Goal: Use online tool/utility: Utilize a website feature to perform a specific function

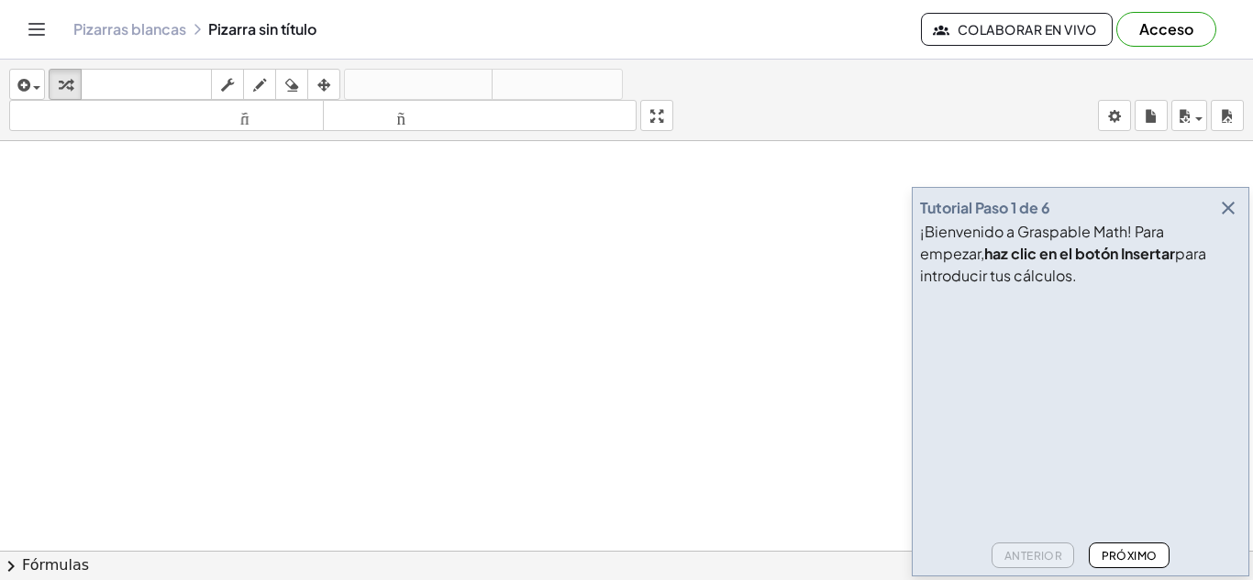
click at [698, 30] on div "Pizarras blancas Pizarra sin título" at bounding box center [496, 29] width 847 height 18
click at [100, 89] on font "teclado" at bounding box center [146, 84] width 122 height 17
click at [109, 74] on icon "teclado" at bounding box center [146, 85] width 122 height 22
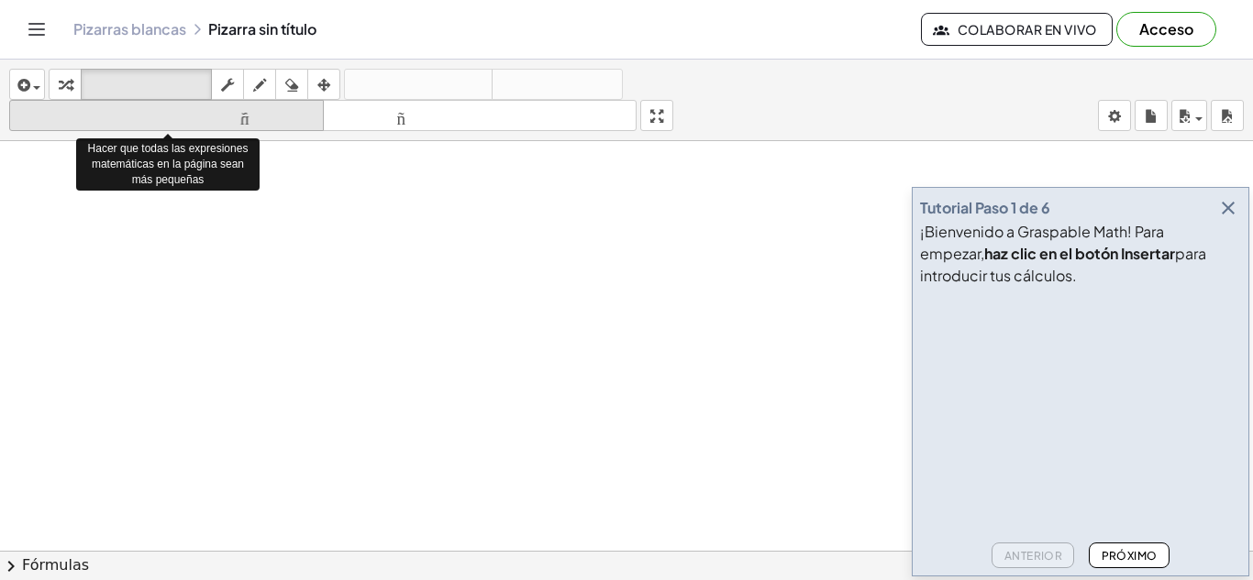
click at [200, 126] on icon "tamaño_del_formato" at bounding box center [166, 116] width 305 height 22
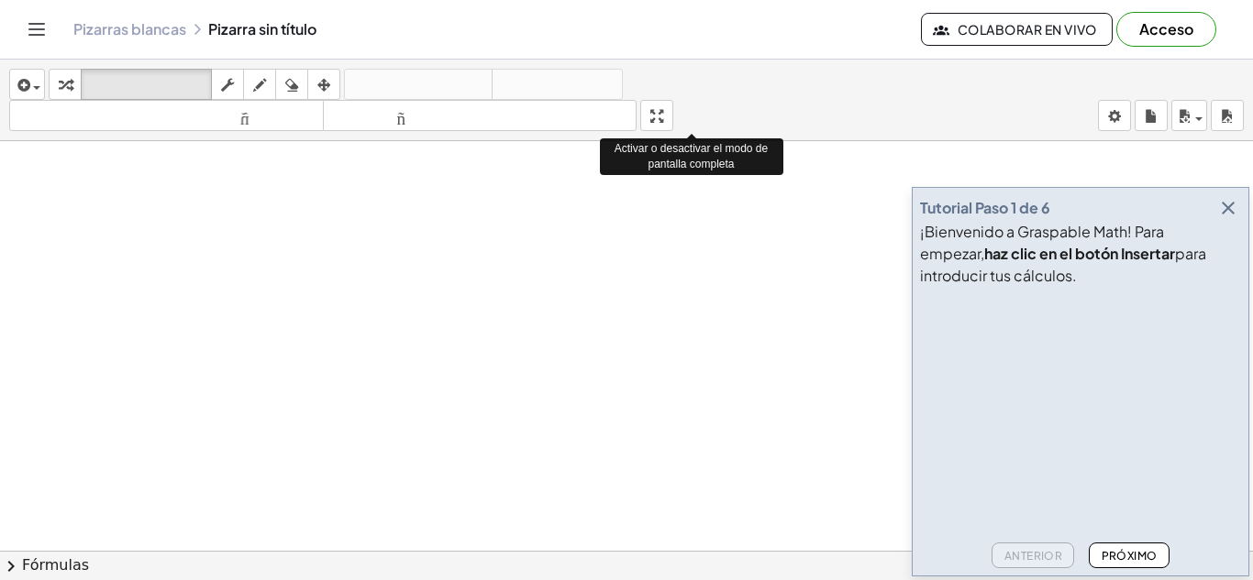
drag, startPoint x: 659, startPoint y: 118, endPoint x: 659, endPoint y: 198, distance: 79.8
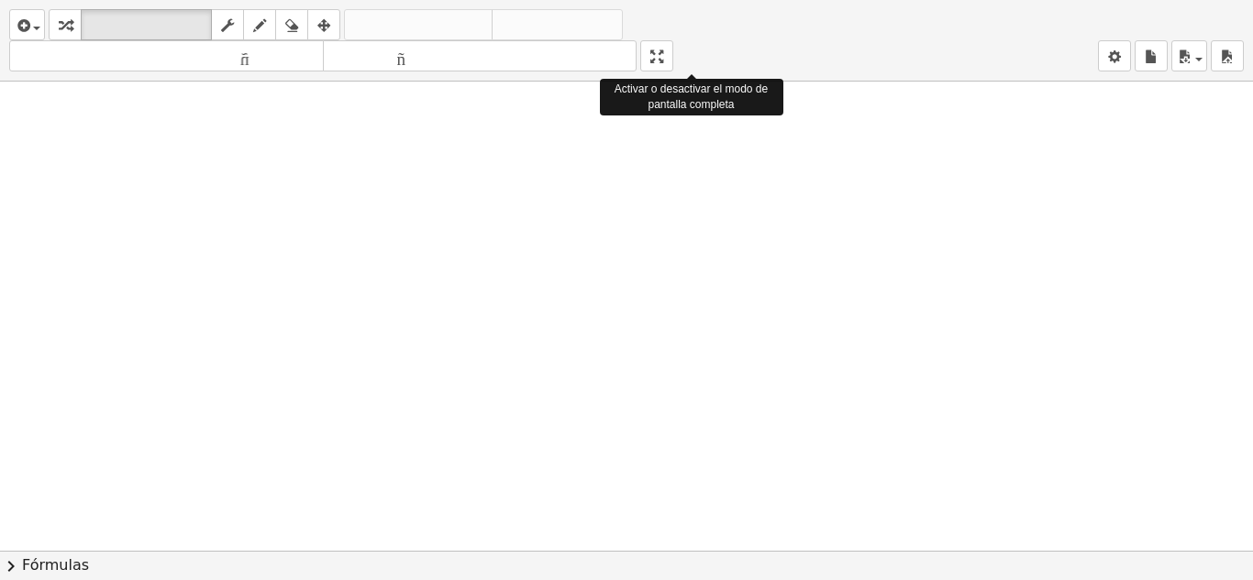
click at [659, 198] on div "insertar Seleccione uno: Expresión matemática Función Texto Vídeo de YouTube Gr…" at bounding box center [626, 290] width 1253 height 580
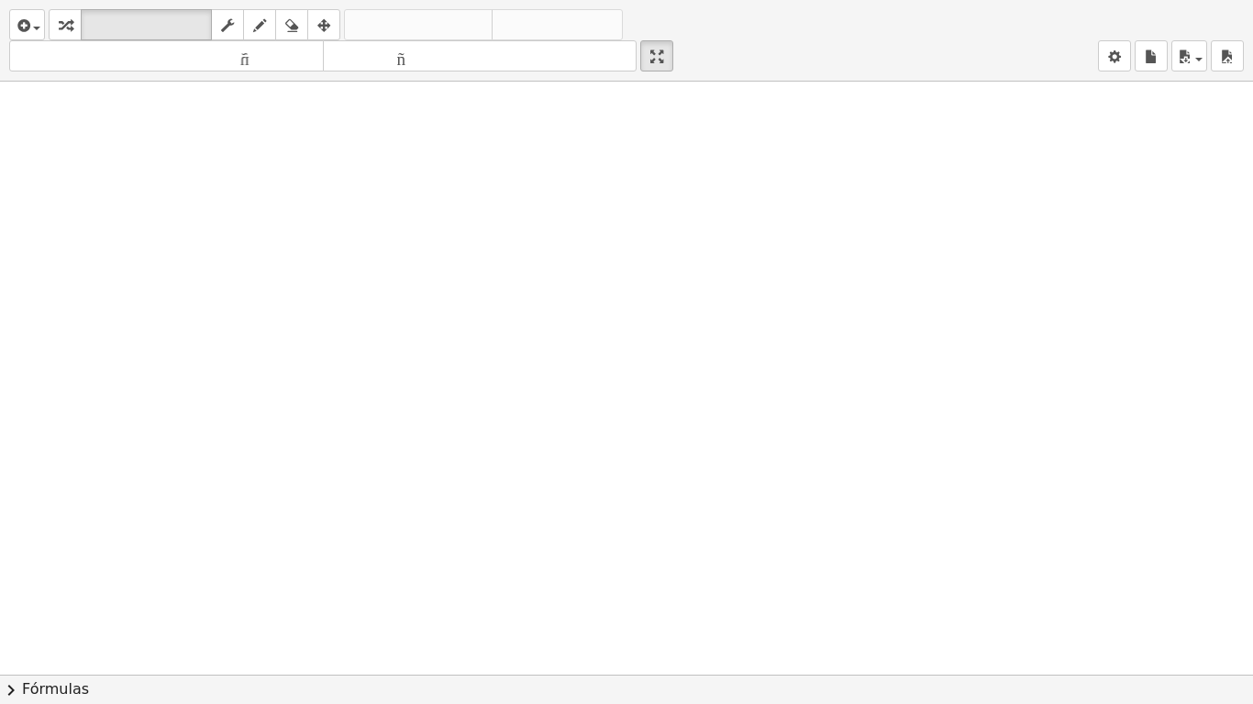
click at [304, 225] on div at bounding box center [626, 675] width 1253 height 1187
click at [178, 22] on font "teclado" at bounding box center [146, 25] width 122 height 17
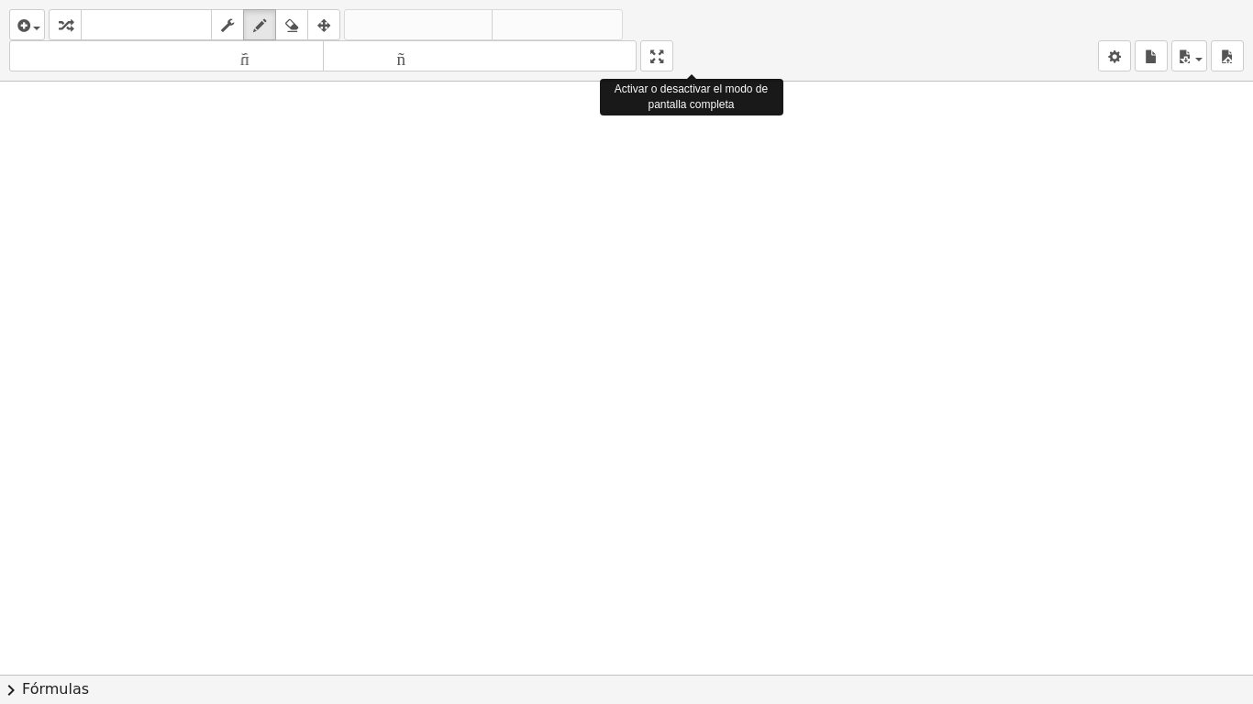
drag, startPoint x: 666, startPoint y: 50, endPoint x: 666, endPoint y: -30, distance: 79.8
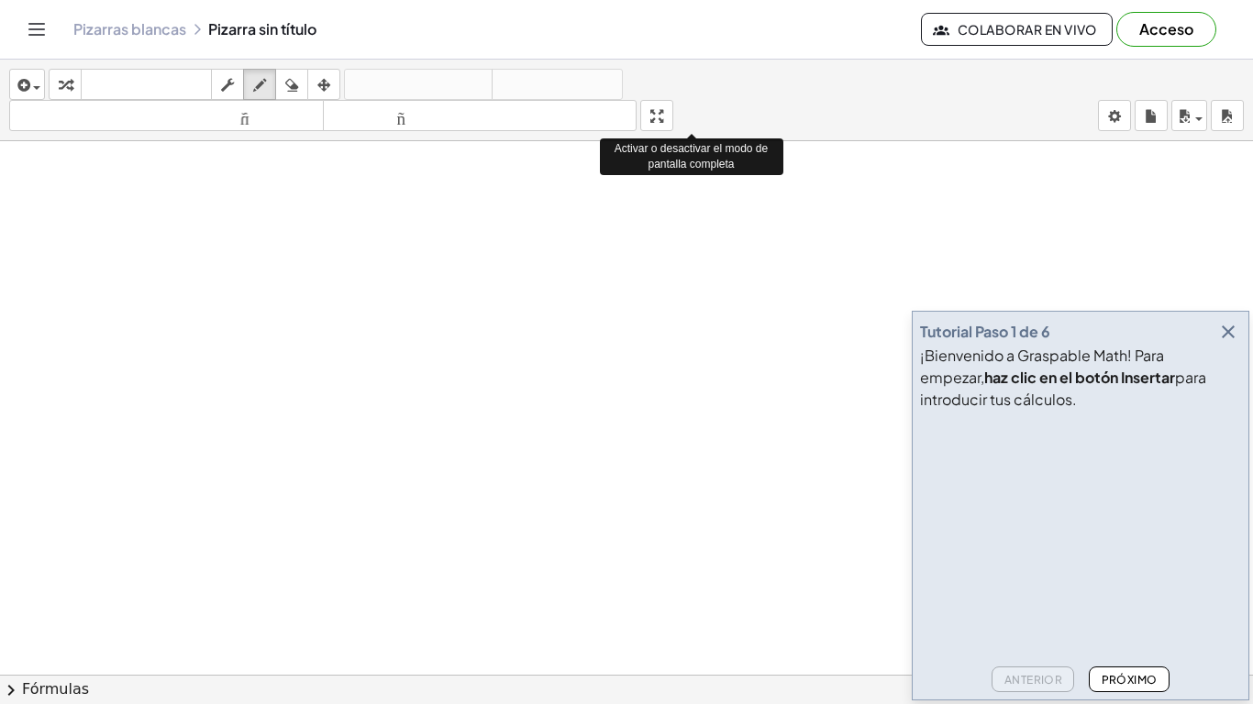
click at [666, 0] on html "Actividades matemáticas fáciles de comprender Empezar Banco de actividades Trab…" at bounding box center [626, 352] width 1253 height 704
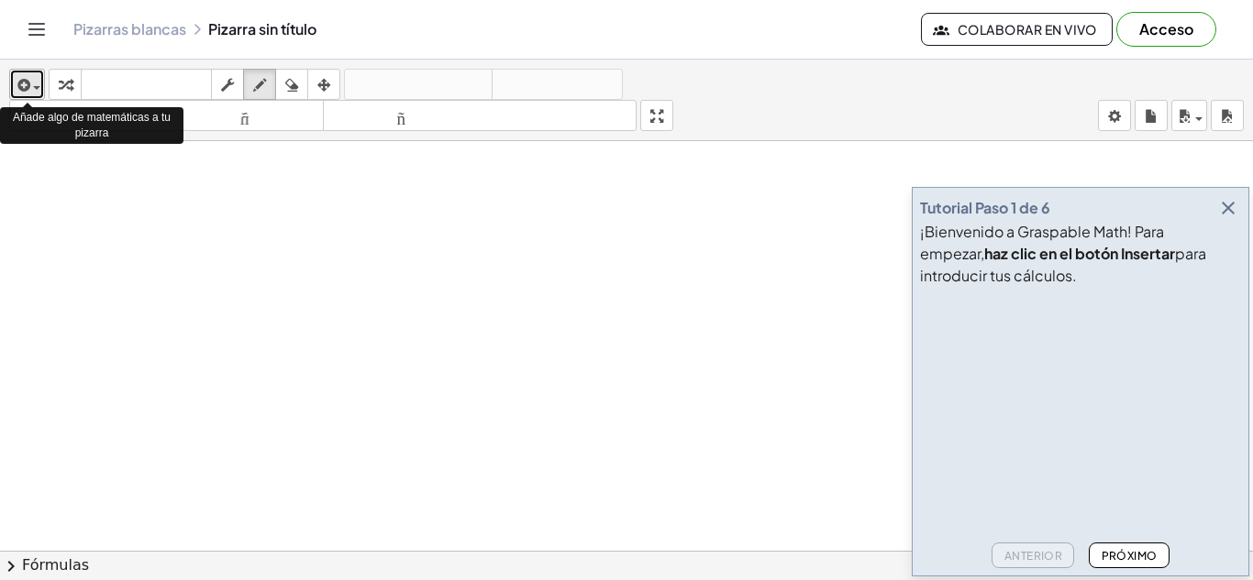
click at [35, 87] on span "button" at bounding box center [36, 88] width 7 height 4
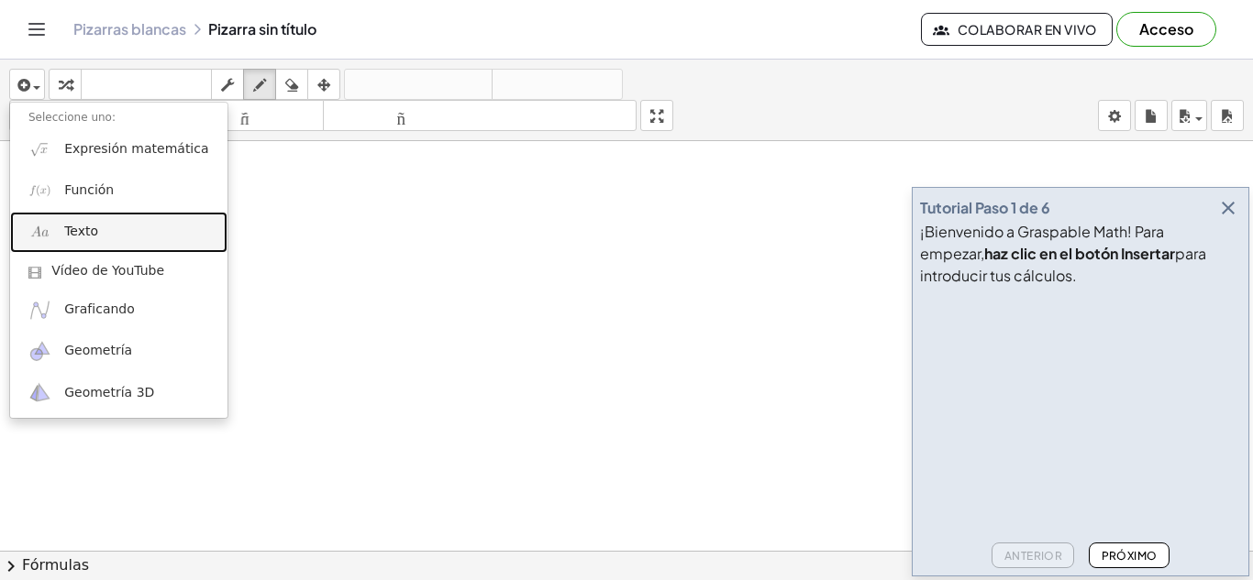
click at [76, 229] on font "Texto" at bounding box center [81, 231] width 34 height 15
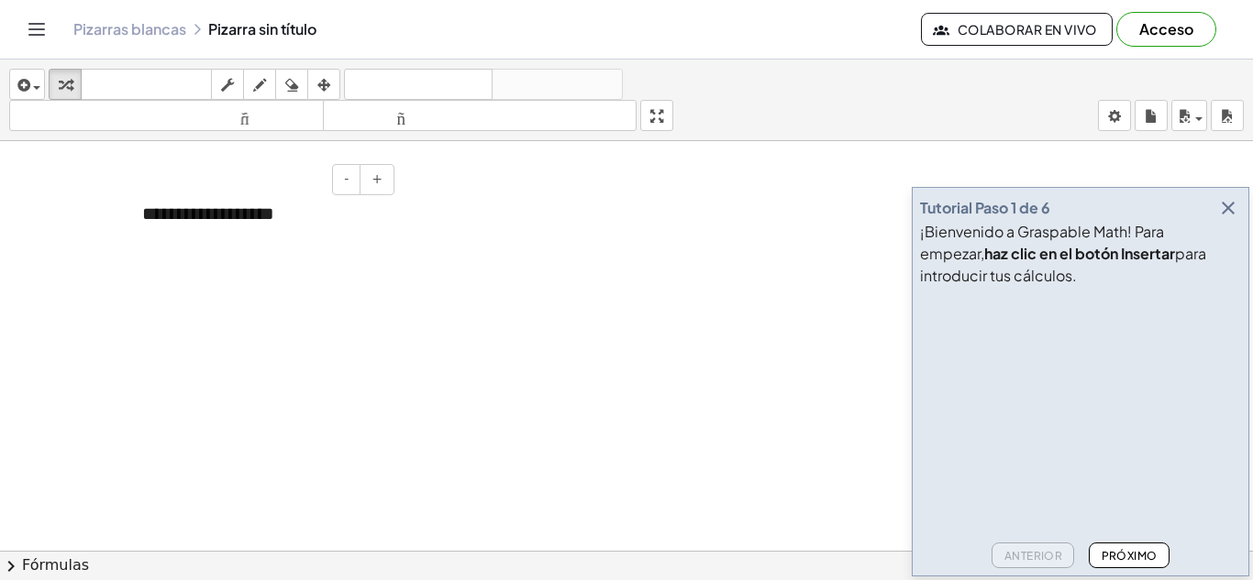
click at [292, 219] on div "**********" at bounding box center [261, 213] width 275 height 63
click at [271, 227] on div "**********" at bounding box center [261, 213] width 275 height 63
click at [261, 218] on div "**********" at bounding box center [261, 226] width 275 height 89
click at [1110, 547] on button "Próximo" at bounding box center [1128, 556] width 80 height 26
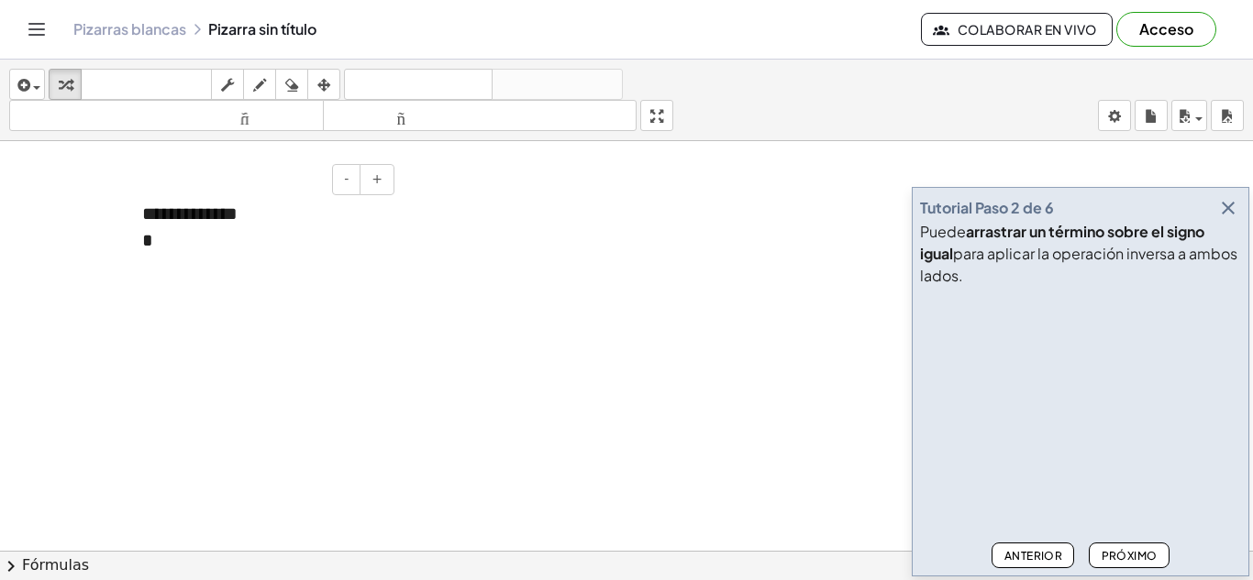
click at [149, 245] on font "*" at bounding box center [147, 240] width 11 height 18
drag, startPoint x: 182, startPoint y: 214, endPoint x: 265, endPoint y: 222, distance: 83.8
click at [265, 222] on div "**********" at bounding box center [261, 226] width 275 height 89
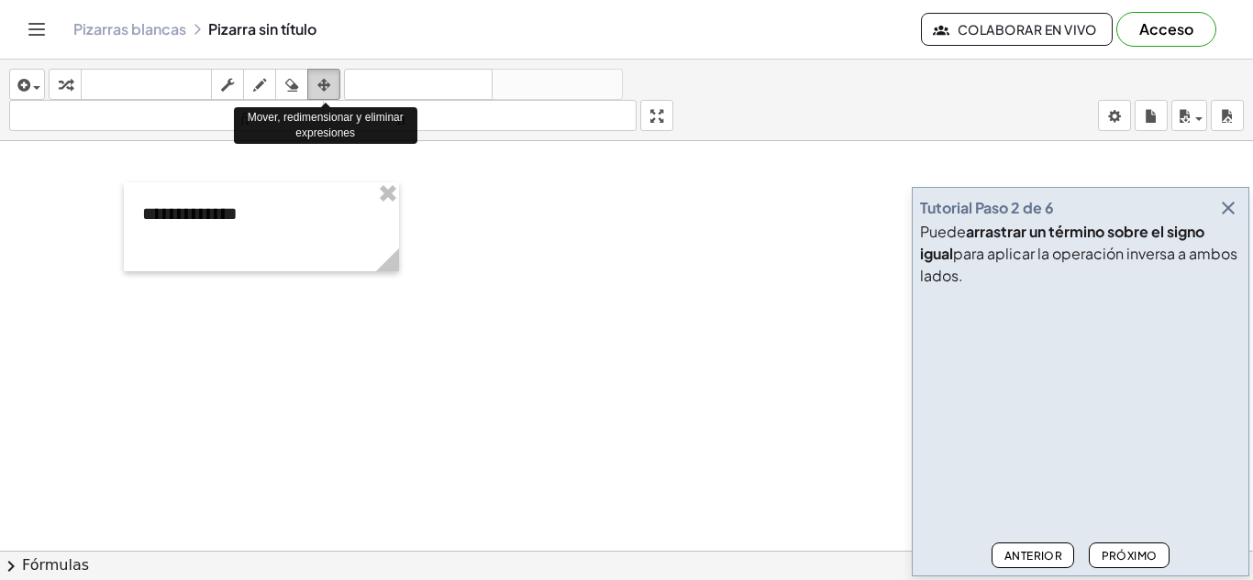
click at [320, 83] on icon "button" at bounding box center [323, 85] width 13 height 22
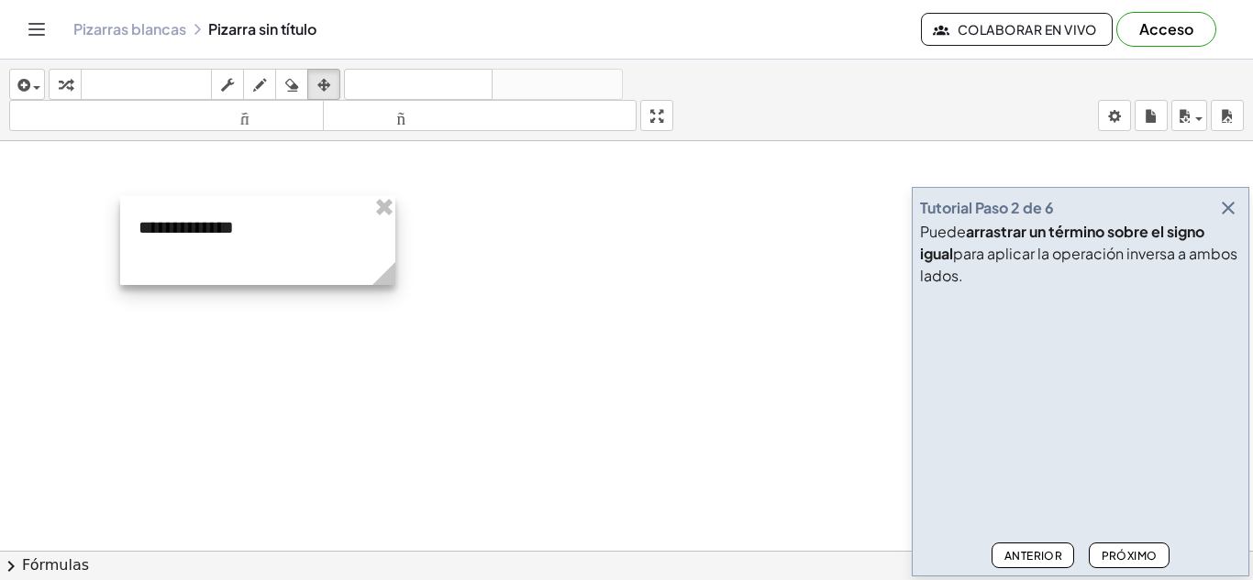
drag, startPoint x: 180, startPoint y: 215, endPoint x: 177, endPoint y: 228, distance: 14.0
click at [177, 228] on div at bounding box center [257, 240] width 275 height 89
click at [175, 228] on div at bounding box center [258, 240] width 275 height 89
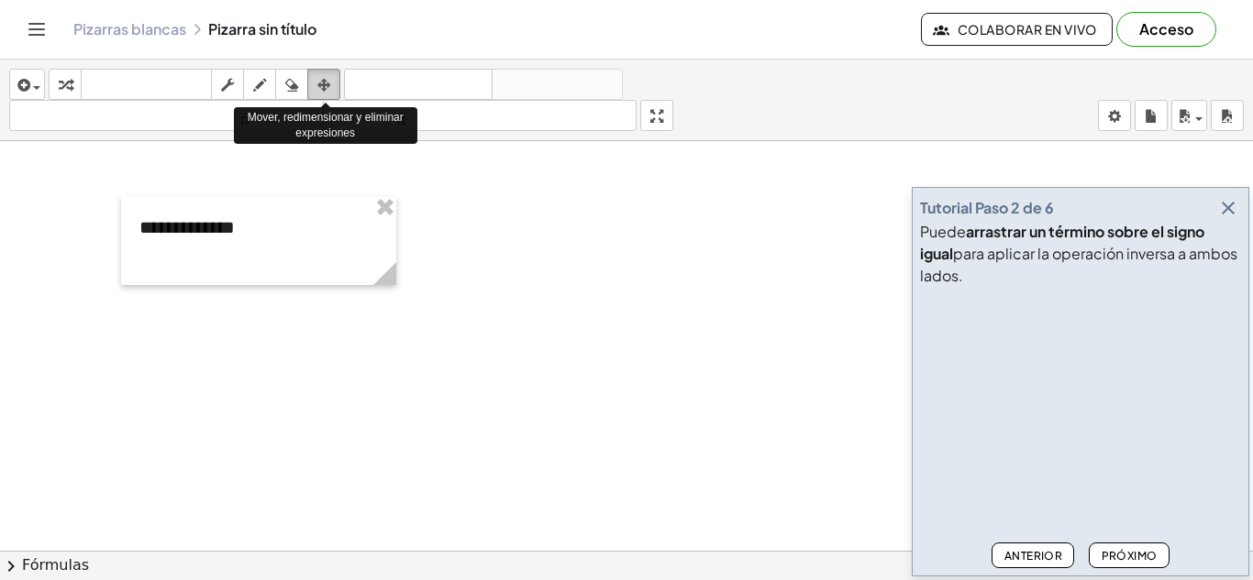
click at [324, 84] on icon "button" at bounding box center [323, 85] width 13 height 22
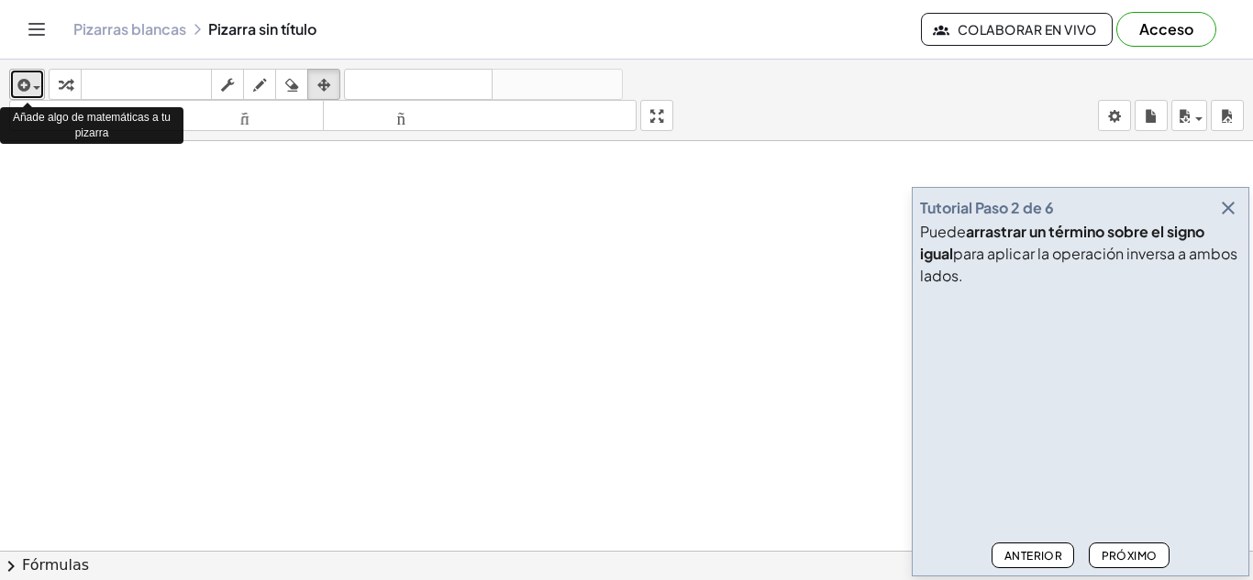
click at [36, 87] on span "button" at bounding box center [36, 88] width 7 height 4
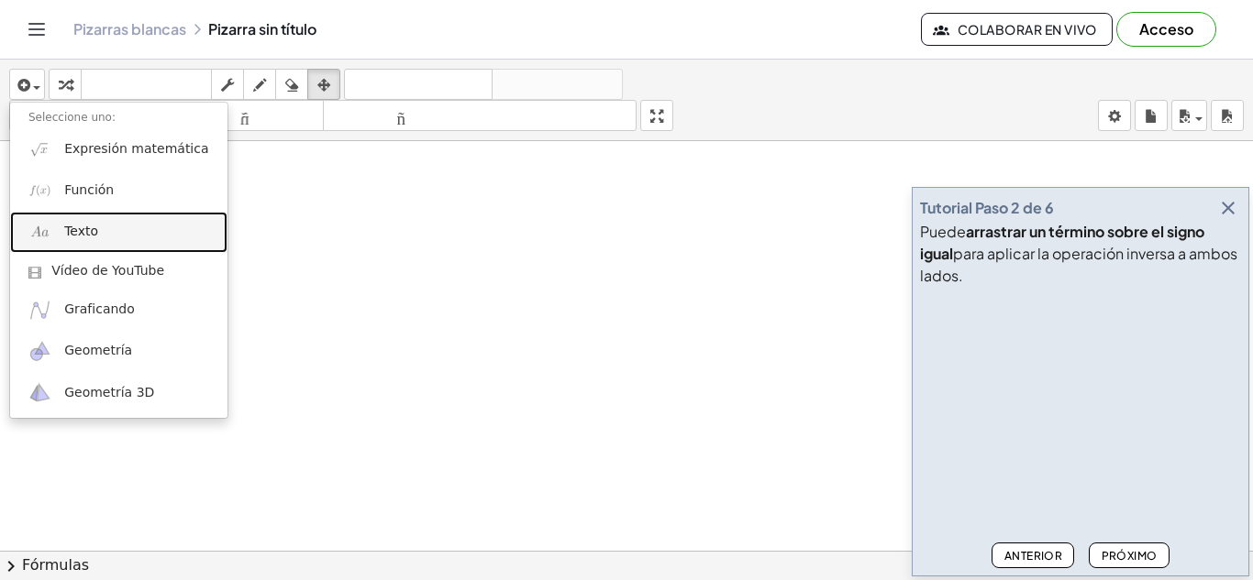
click at [68, 229] on font "Texto" at bounding box center [81, 231] width 34 height 15
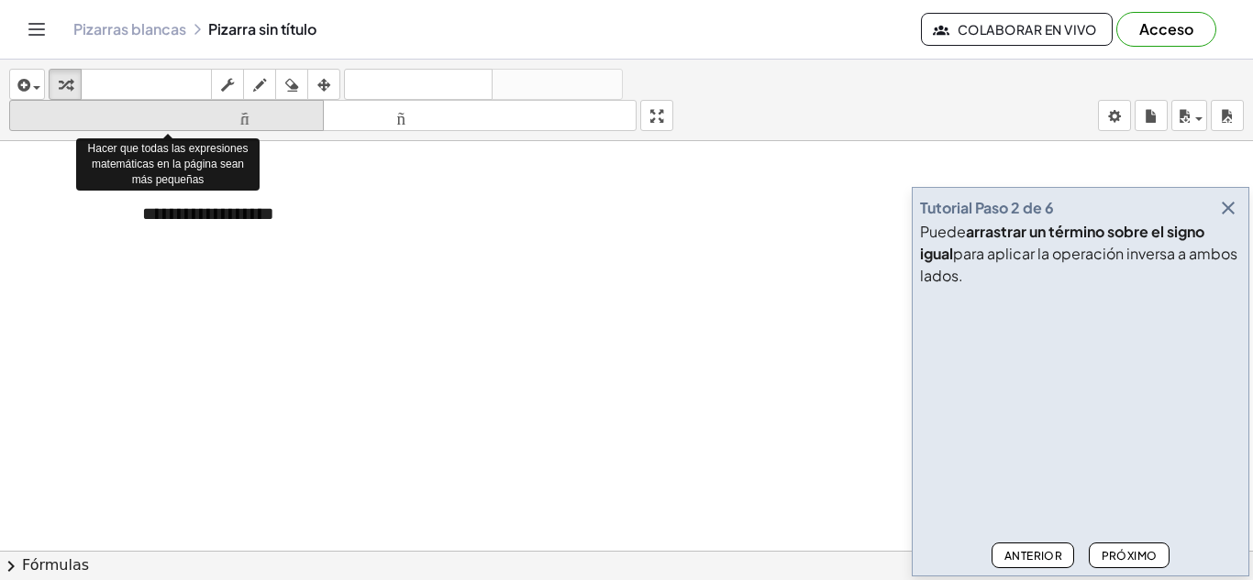
click at [261, 118] on font "tamaño_del_formato" at bounding box center [166, 115] width 305 height 17
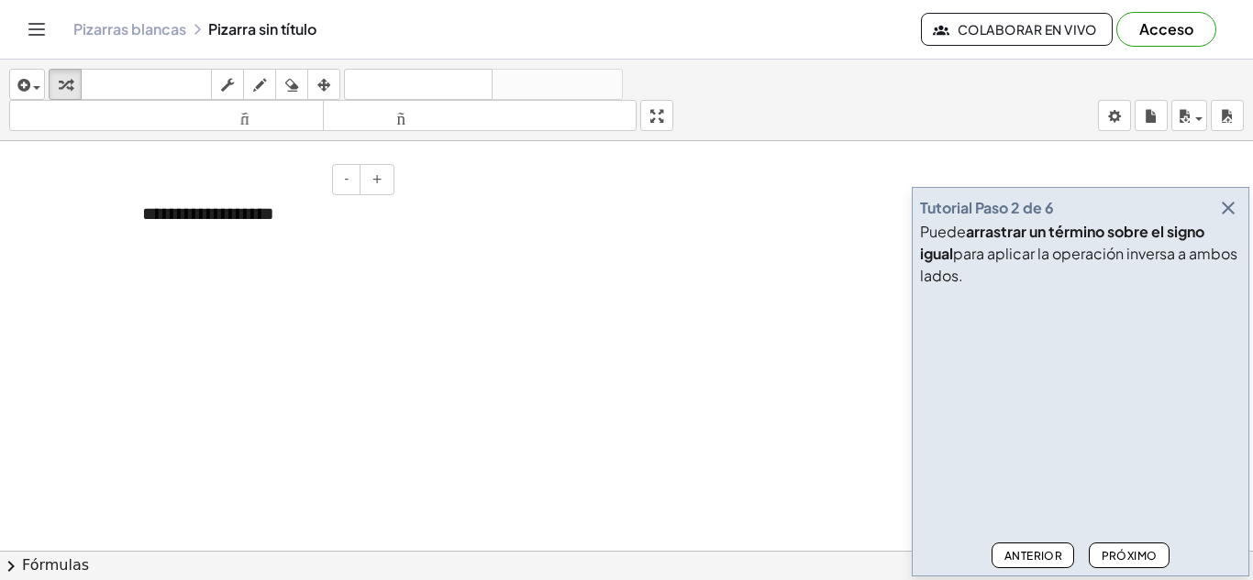
click at [281, 215] on div "**********" at bounding box center [261, 213] width 275 height 63
click at [382, 177] on button "+" at bounding box center [376, 179] width 35 height 31
click at [168, 215] on div "**" at bounding box center [261, 214] width 275 height 65
click at [373, 181] on font "+" at bounding box center [376, 178] width 11 height 15
drag, startPoint x: 375, startPoint y: 177, endPoint x: 266, endPoint y: 245, distance: 128.5
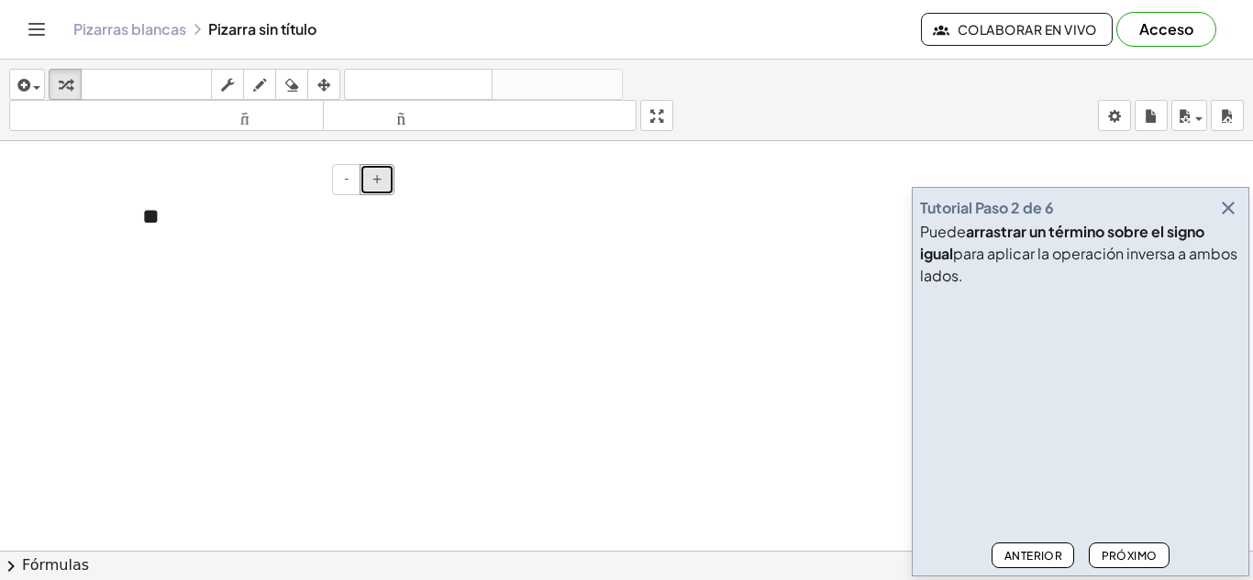
click at [266, 245] on div "- + **" at bounding box center [261, 216] width 275 height 68
click at [346, 184] on font "-" at bounding box center [346, 178] width 5 height 15
click at [374, 177] on font "+" at bounding box center [376, 178] width 11 height 15
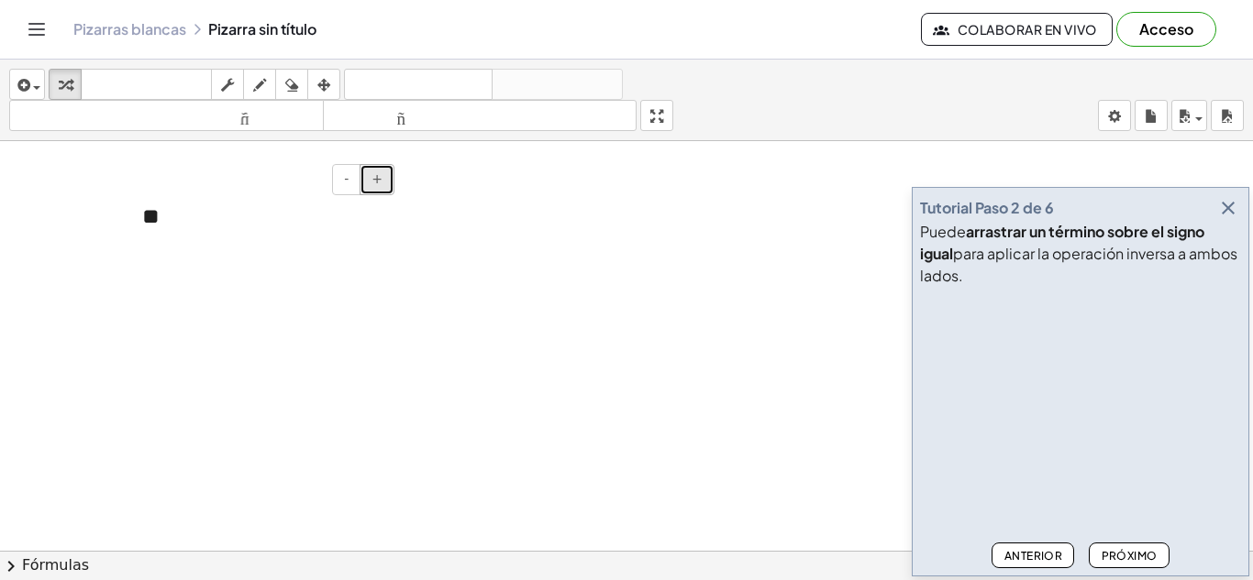
click at [374, 177] on font "+" at bounding box center [376, 178] width 11 height 15
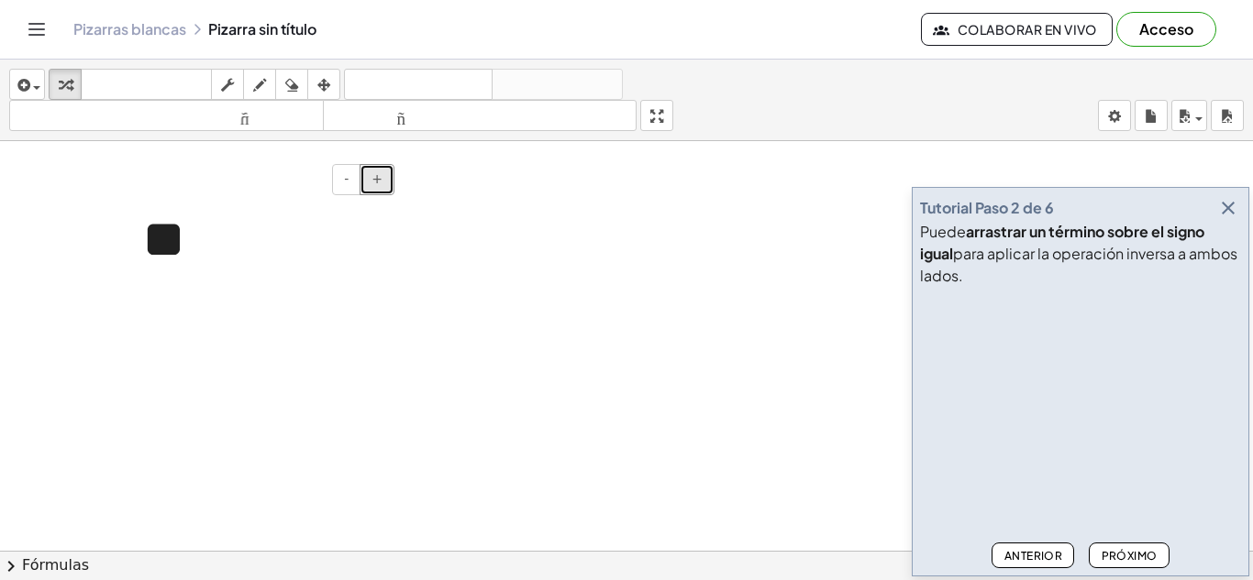
drag, startPoint x: 374, startPoint y: 177, endPoint x: 217, endPoint y: 259, distance: 176.8
click at [217, 259] on div "- + **" at bounding box center [261, 240] width 275 height 116
click at [219, 249] on div "**" at bounding box center [261, 240] width 275 height 116
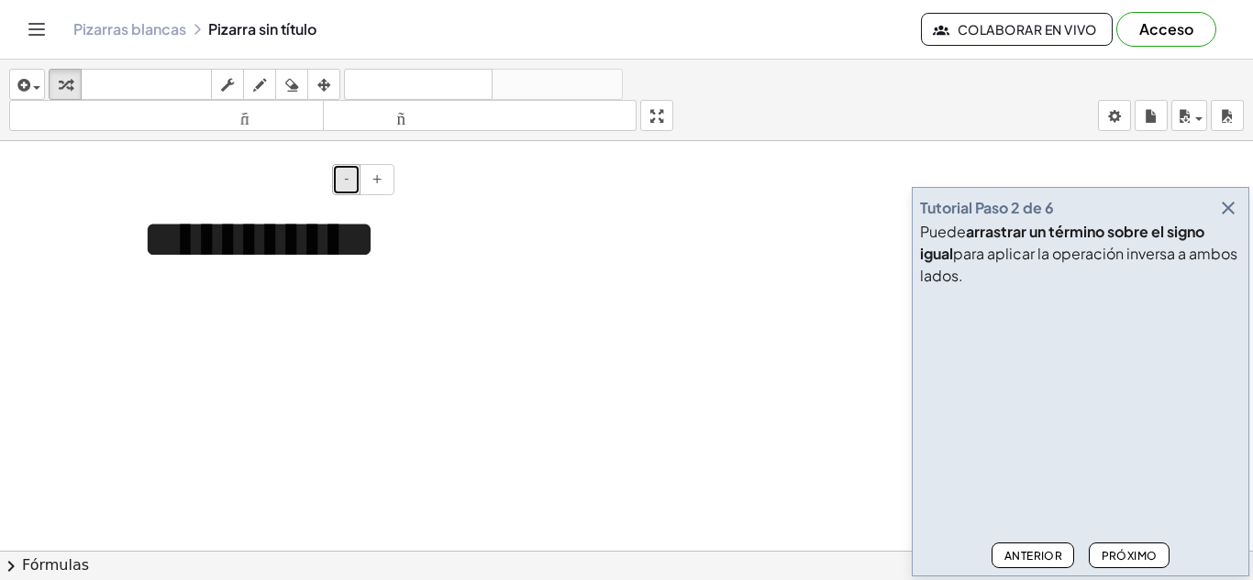
click at [348, 178] on font "-" at bounding box center [346, 178] width 5 height 15
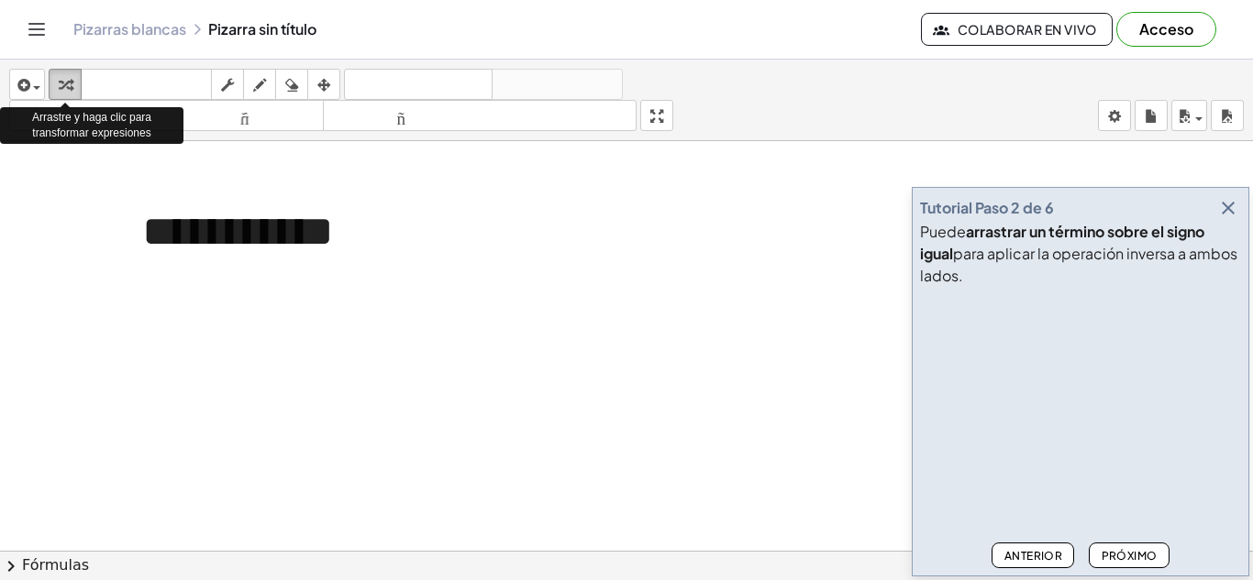
click at [64, 83] on icon "button" at bounding box center [65, 85] width 13 height 22
click at [65, 87] on icon "button" at bounding box center [65, 85] width 13 height 22
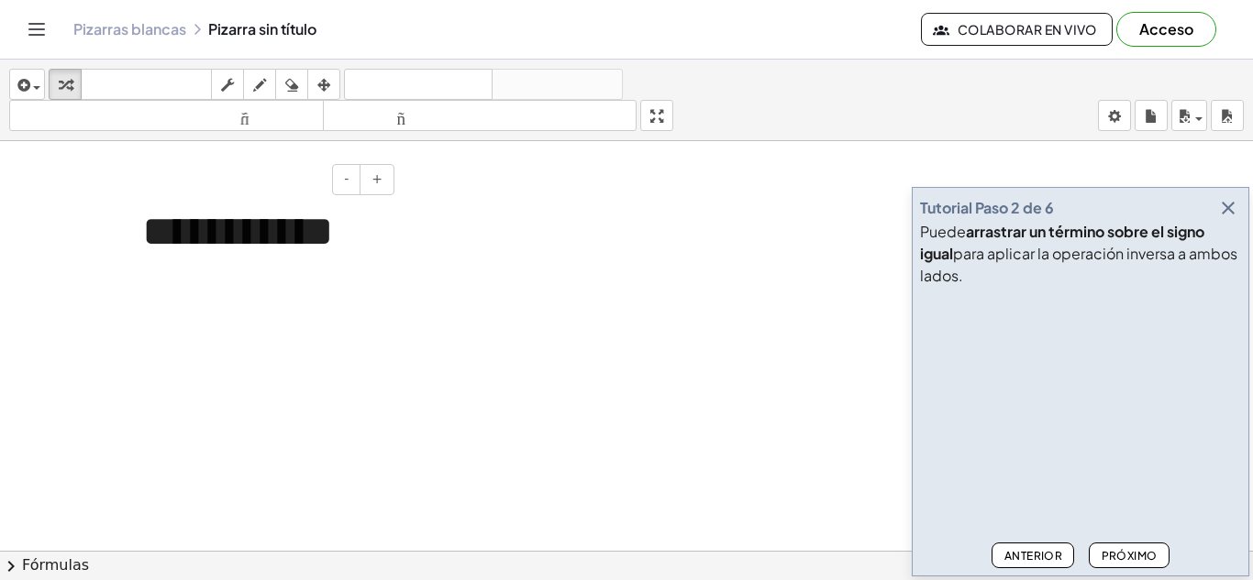
drag, startPoint x: 67, startPoint y: 85, endPoint x: 297, endPoint y: 208, distance: 260.9
click at [297, 208] on div "**********" at bounding box center [626, 320] width 1253 height 521
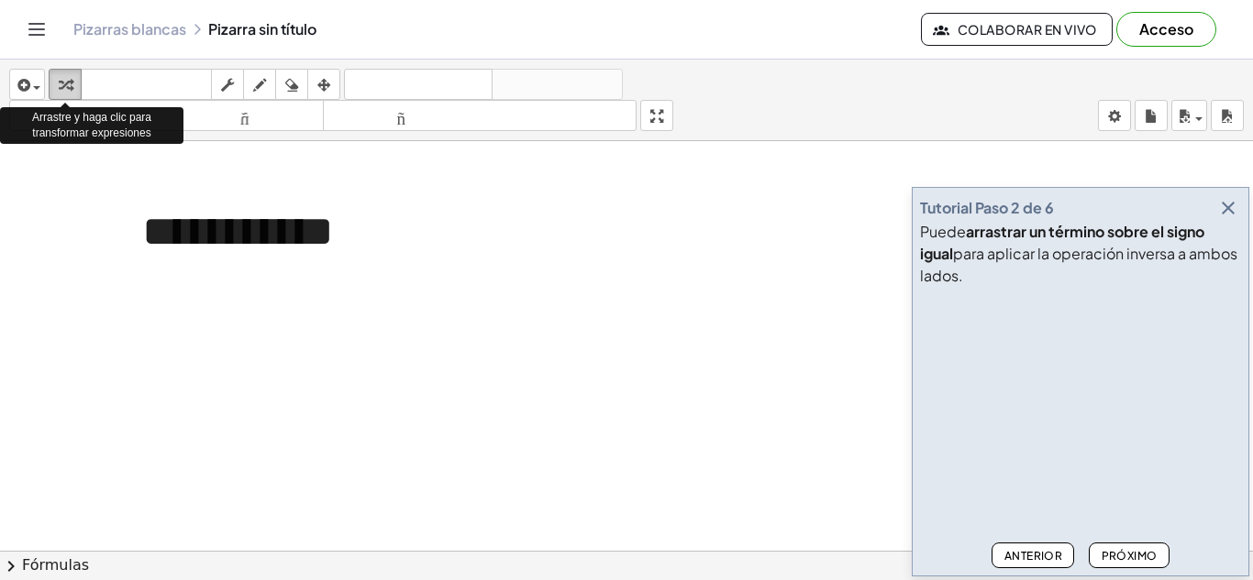
click at [61, 83] on icon "button" at bounding box center [65, 85] width 13 height 22
click at [61, 78] on icon "button" at bounding box center [65, 85] width 13 height 22
drag, startPoint x: 61, startPoint y: 78, endPoint x: 56, endPoint y: 68, distance: 11.5
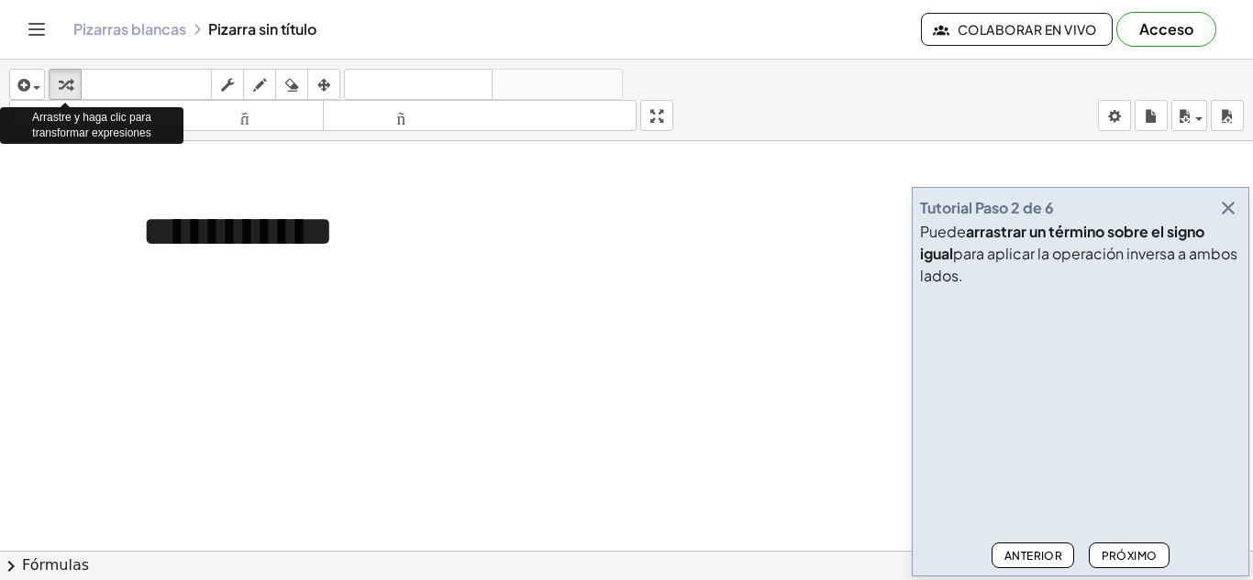
click at [56, 68] on div "insertar Seleccione uno: Expresión matemática Función Texto Vídeo de YouTube Gr…" at bounding box center [626, 101] width 1253 height 82
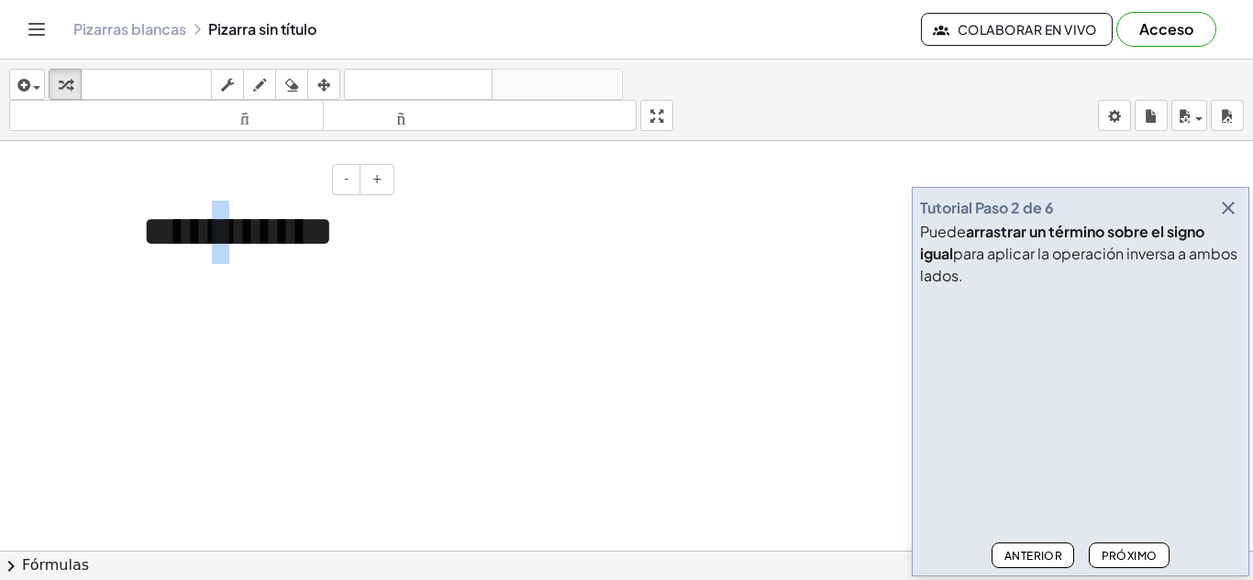
drag, startPoint x: 222, startPoint y: 232, endPoint x: 232, endPoint y: 228, distance: 10.7
click at [232, 228] on font "**********" at bounding box center [238, 231] width 192 height 43
click at [226, 244] on font "**********" at bounding box center [238, 231] width 192 height 43
drag, startPoint x: 214, startPoint y: 230, endPoint x: 359, endPoint y: 261, distance: 148.2
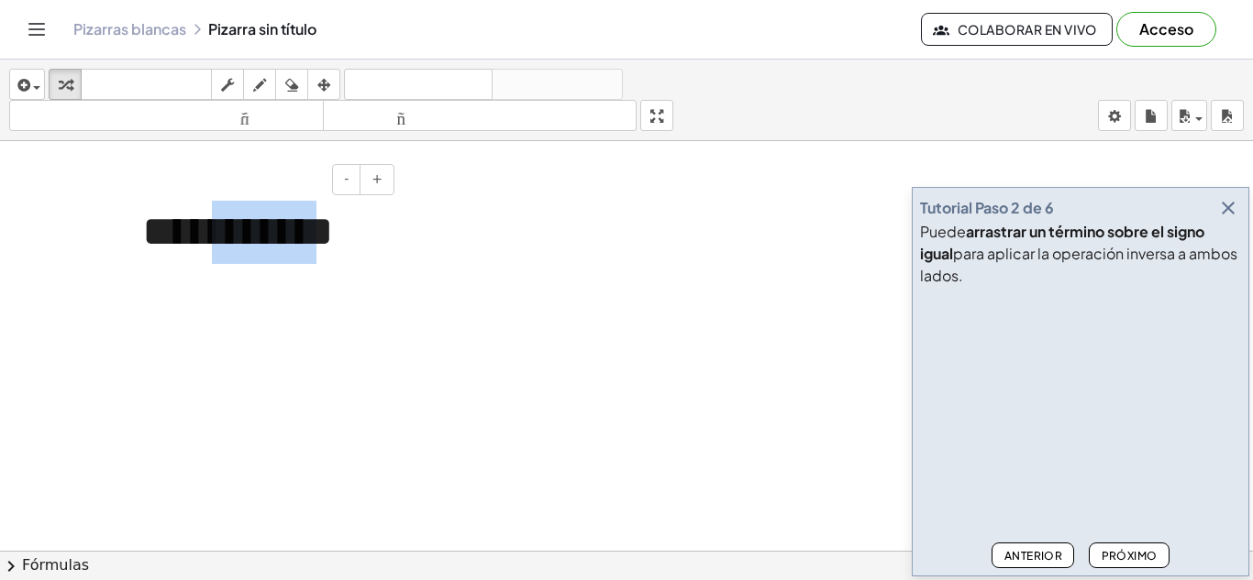
click at [359, 261] on div "**********" at bounding box center [261, 232] width 275 height 100
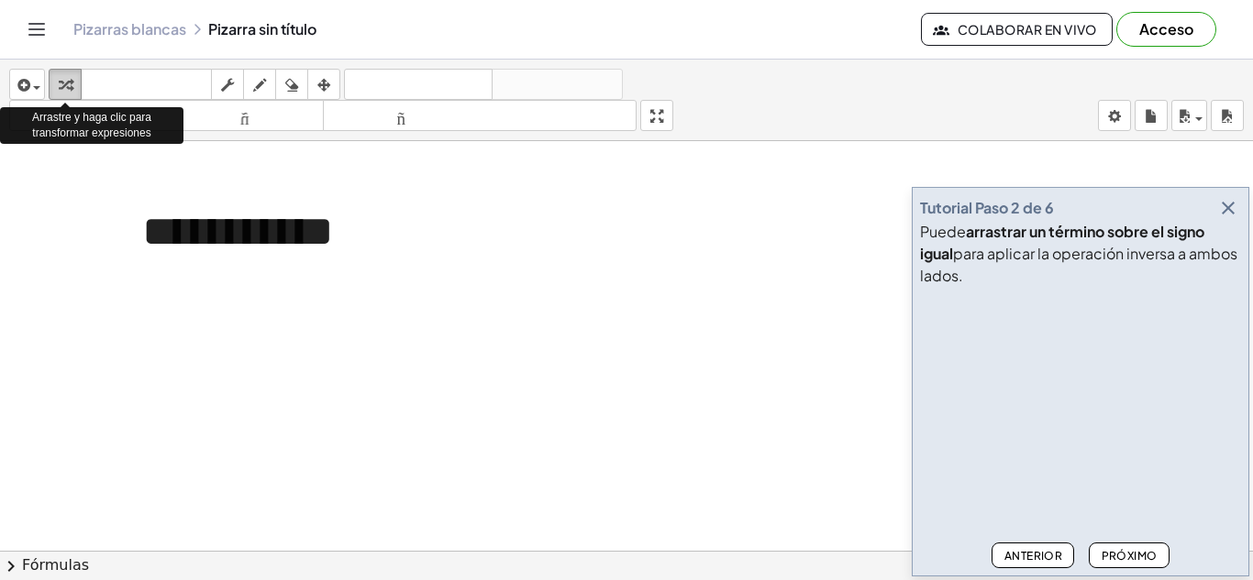
click at [58, 83] on div "button" at bounding box center [65, 84] width 24 height 22
drag, startPoint x: 58, startPoint y: 83, endPoint x: 520, endPoint y: 249, distance: 491.0
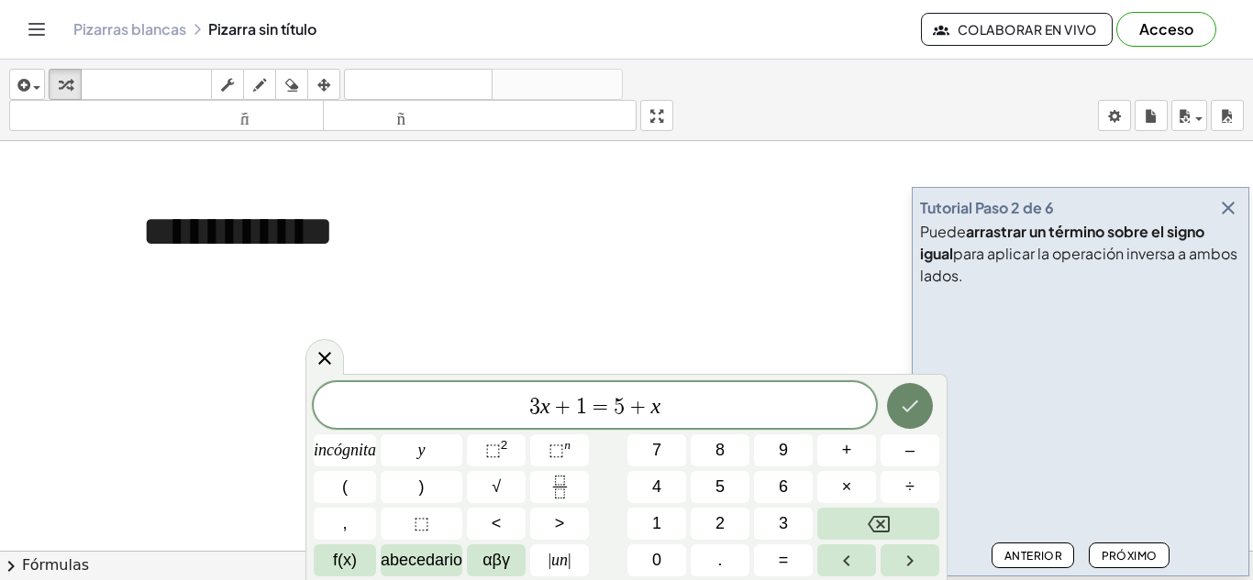
click at [895, 407] on button "Hecho" at bounding box center [910, 406] width 46 height 46
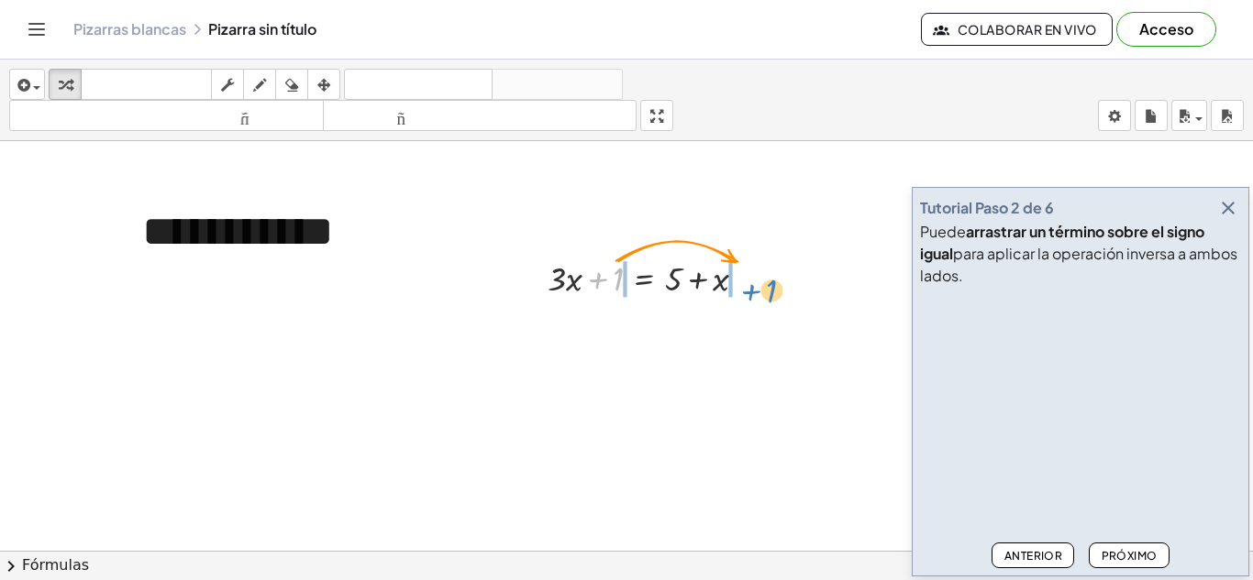
drag, startPoint x: 614, startPoint y: 276, endPoint x: 767, endPoint y: 291, distance: 153.8
click at [767, 291] on div at bounding box center [654, 277] width 232 height 47
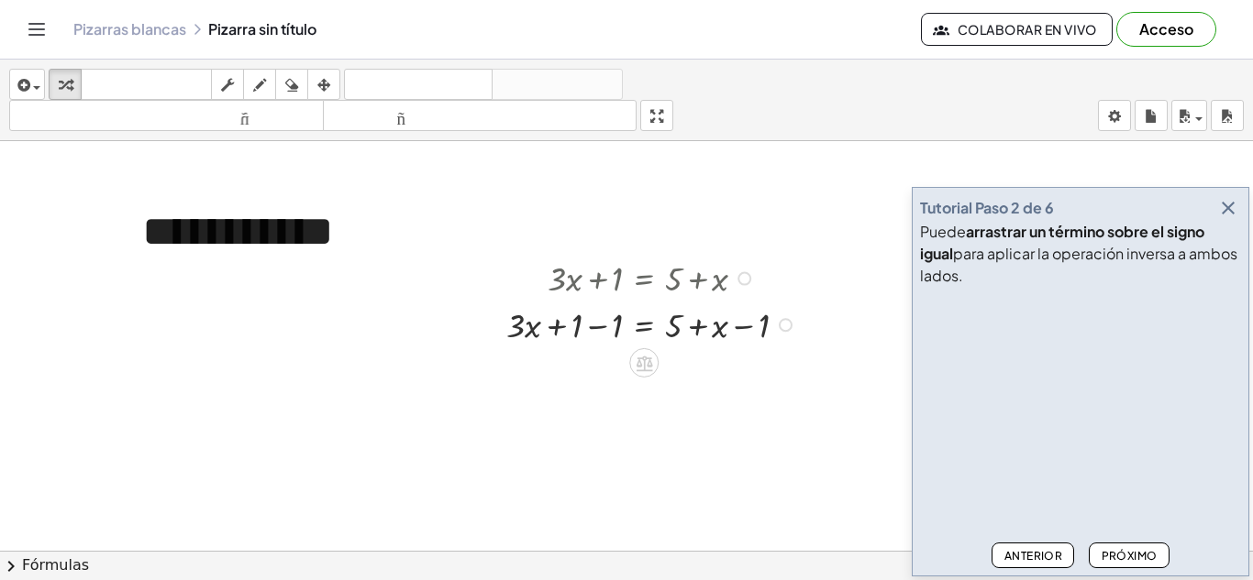
click at [784, 324] on div at bounding box center [785, 325] width 14 height 14
click at [1226, 209] on icon "button" at bounding box center [1228, 208] width 22 height 22
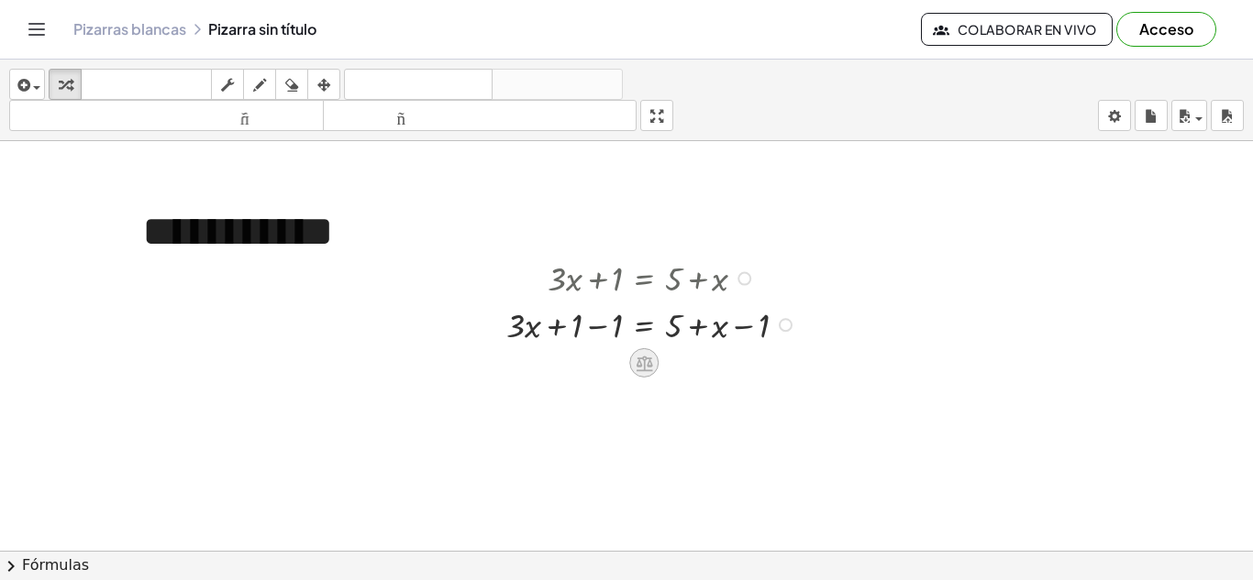
click at [642, 360] on icon at bounding box center [643, 364] width 17 height 16
click at [707, 365] on div at bounding box center [716, 362] width 29 height 29
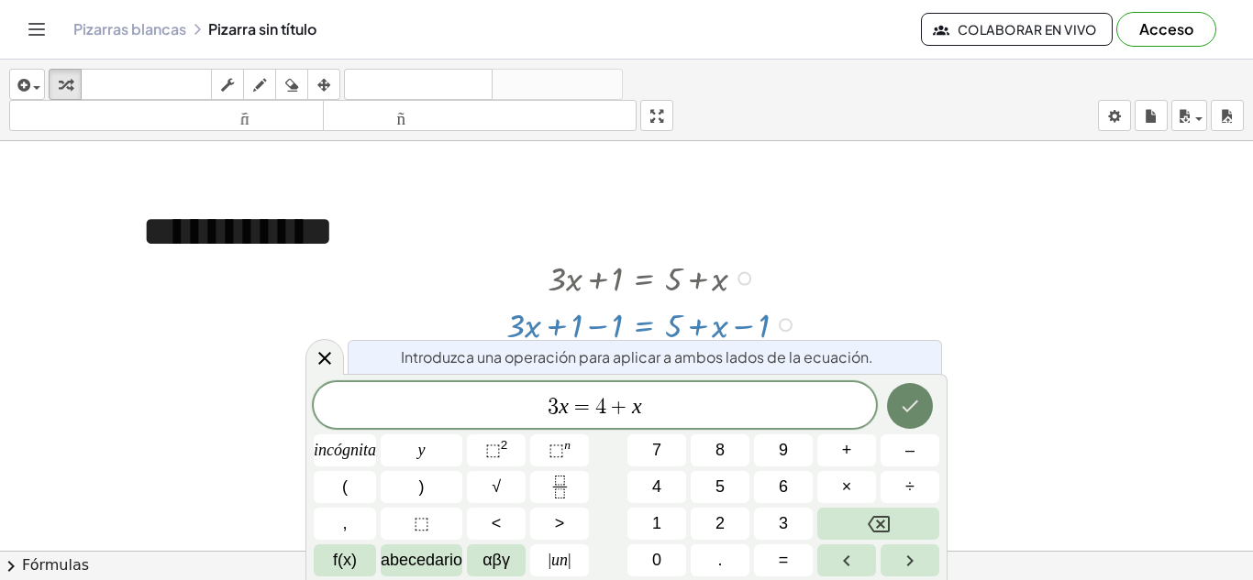
click at [914, 390] on button "Hecho" at bounding box center [910, 406] width 46 height 46
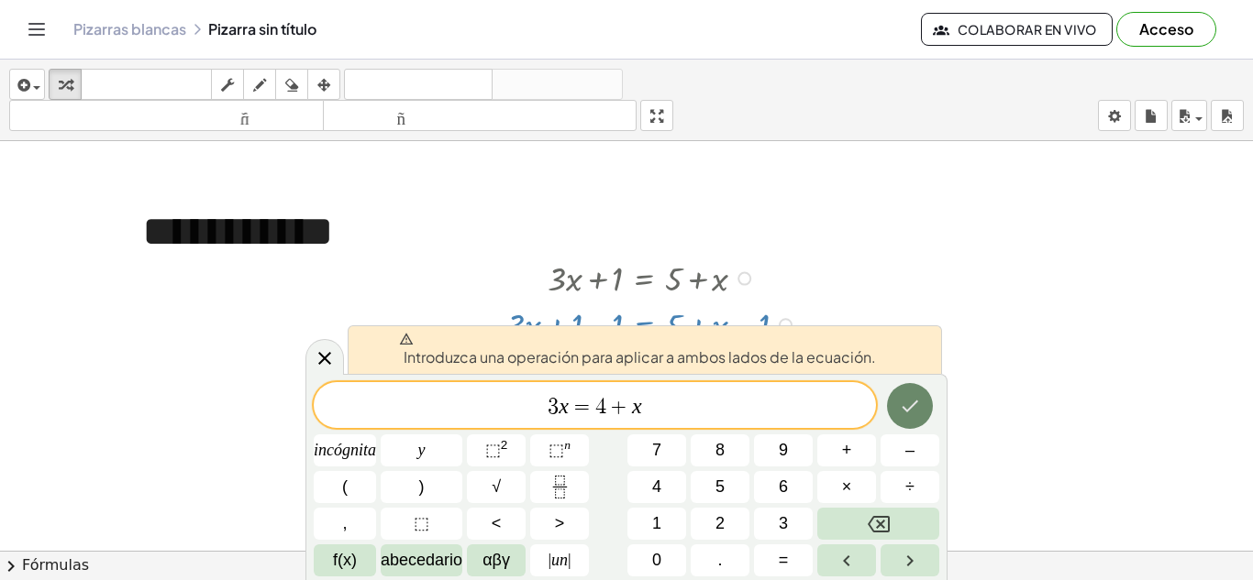
click at [905, 407] on icon "Hecho" at bounding box center [910, 406] width 22 height 22
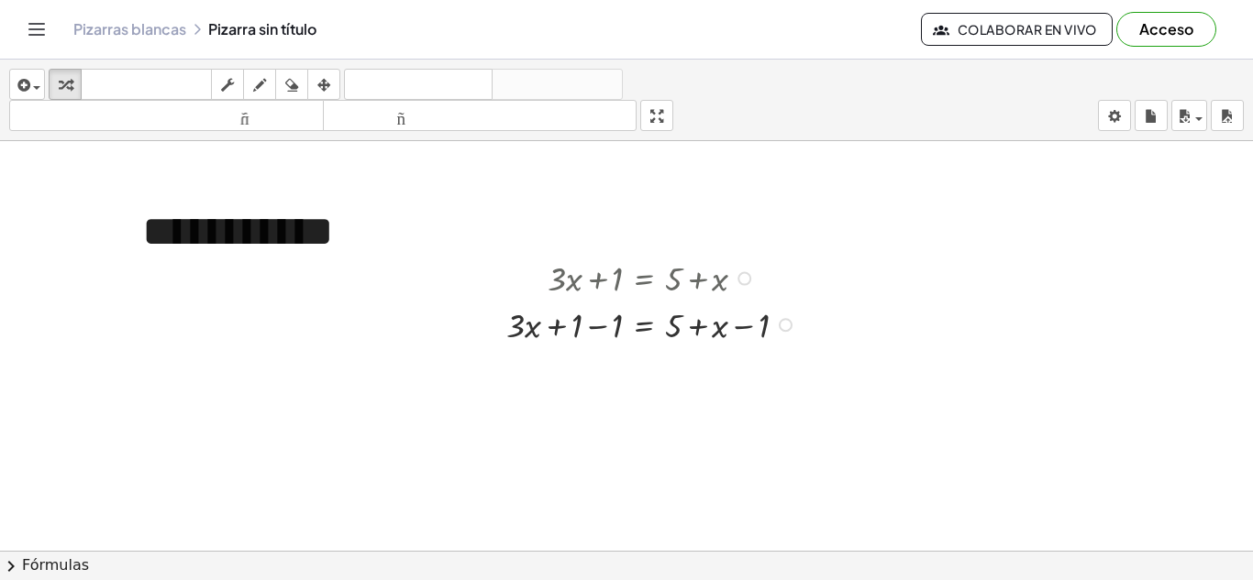
click at [570, 337] on div at bounding box center [654, 324] width 314 height 47
click at [580, 325] on div at bounding box center [654, 324] width 314 height 47
click at [587, 339] on div at bounding box center [654, 324] width 314 height 47
click at [701, 379] on div at bounding box center [654, 370] width 314 height 47
click at [723, 370] on div at bounding box center [654, 370] width 314 height 47
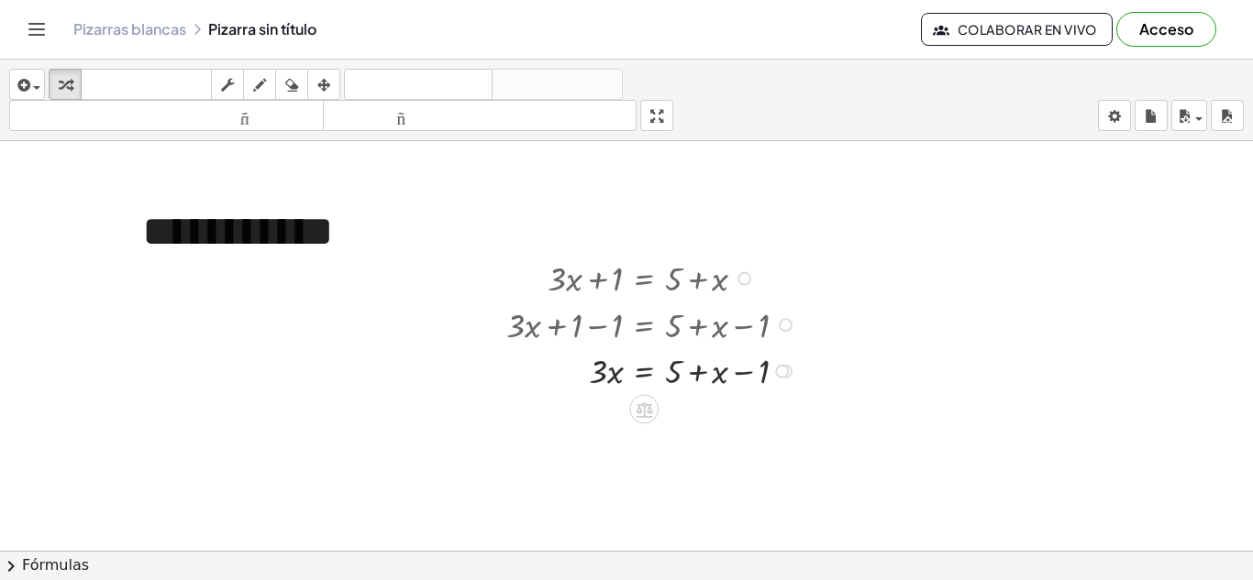
click at [718, 376] on div at bounding box center [654, 370] width 314 height 47
click at [676, 332] on div at bounding box center [654, 324] width 314 height 47
click at [747, 283] on div at bounding box center [744, 279] width 14 height 14
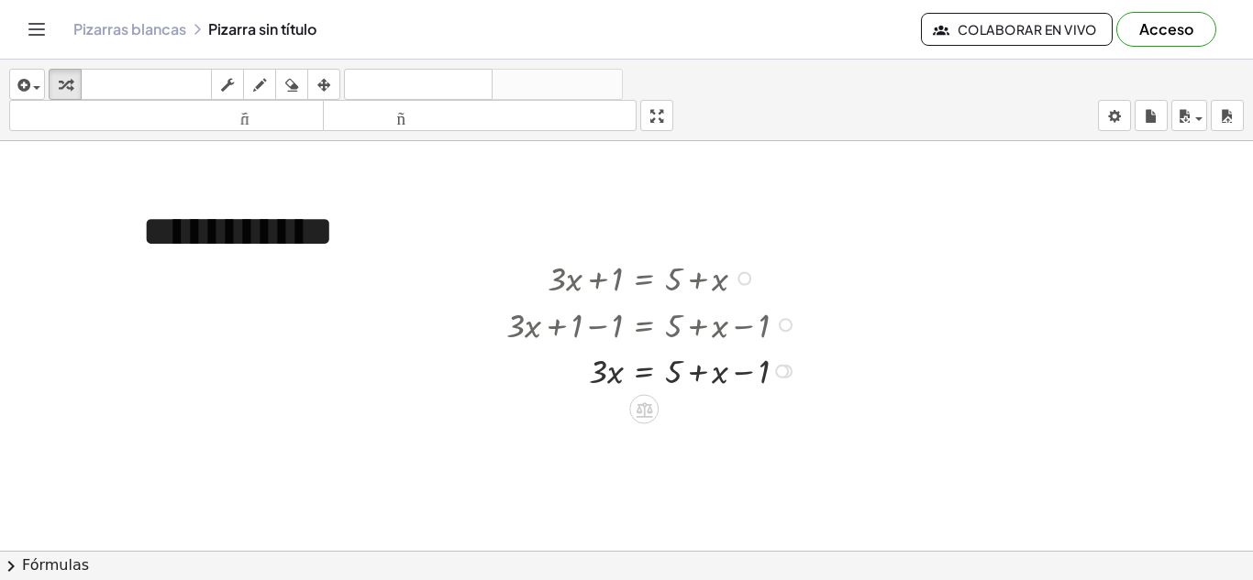
click at [783, 323] on div at bounding box center [785, 325] width 14 height 14
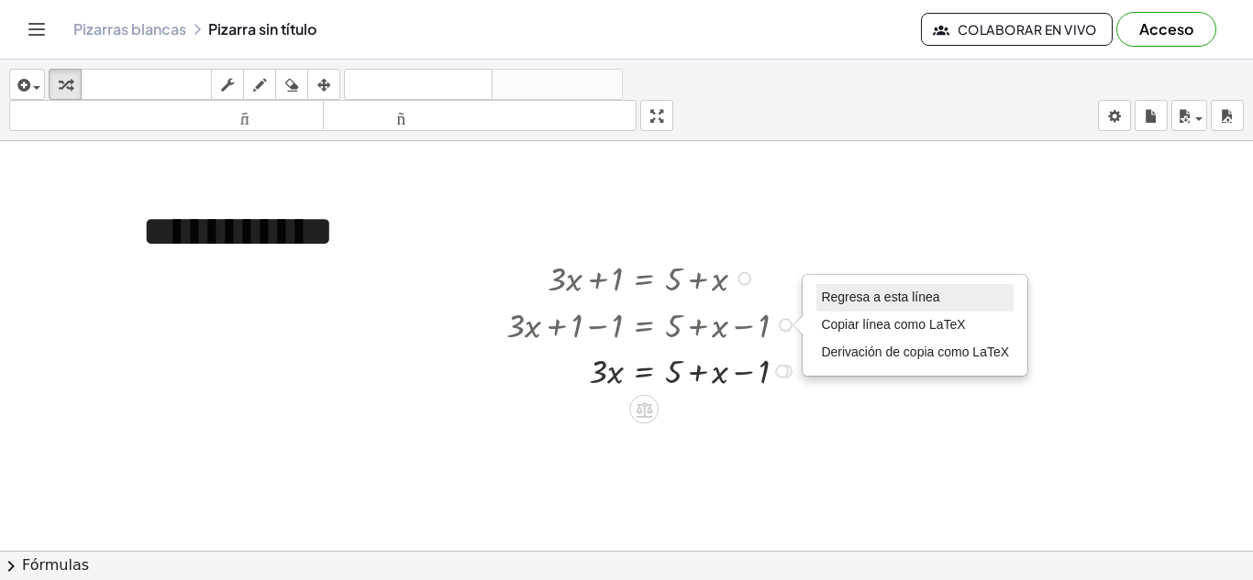
click at [851, 292] on font "Regresa a esta línea" at bounding box center [880, 297] width 118 height 15
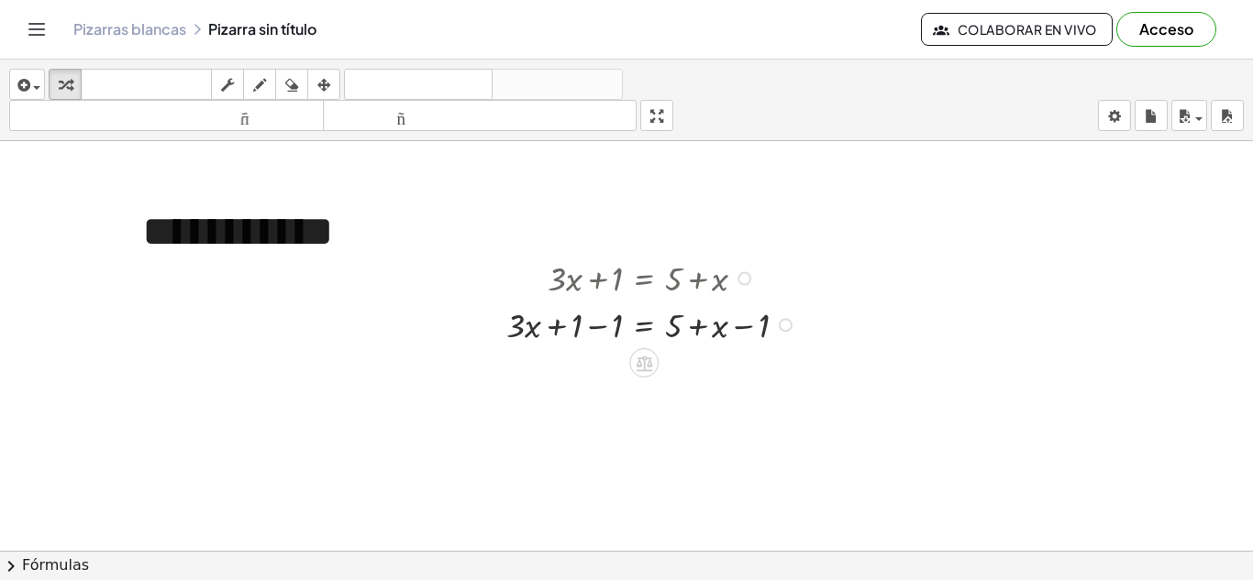
click at [784, 323] on div "Regresa a esta línea Copiar línea como LaTeX Derivación de copia como LaTeX" at bounding box center [785, 325] width 14 height 14
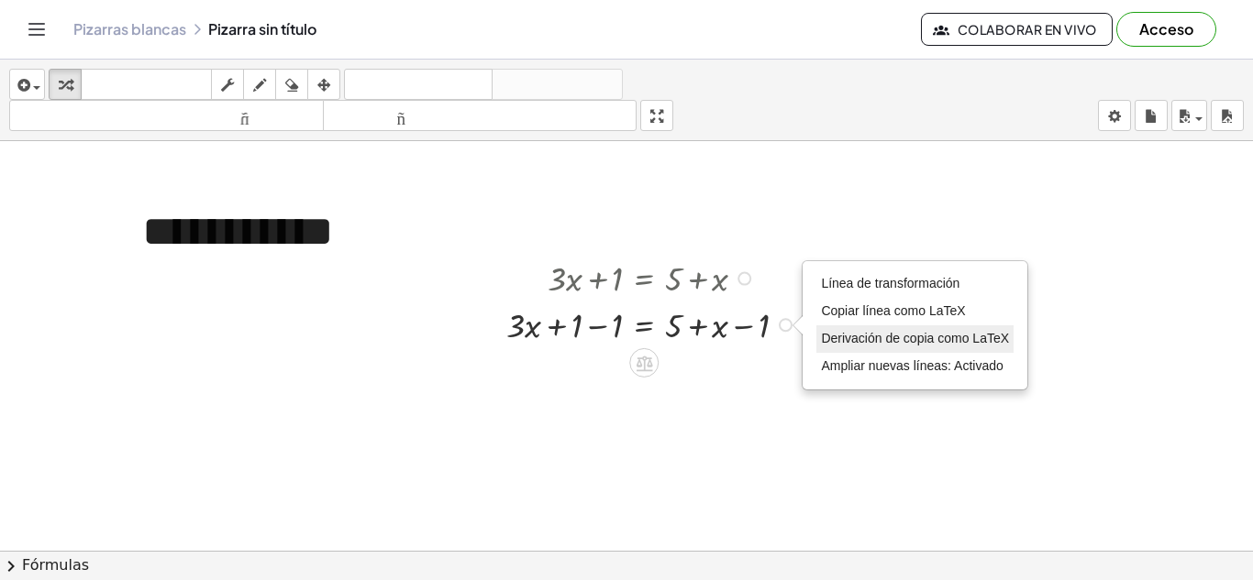
click at [856, 337] on font "Derivación de copia como LaTeX" at bounding box center [915, 338] width 188 height 15
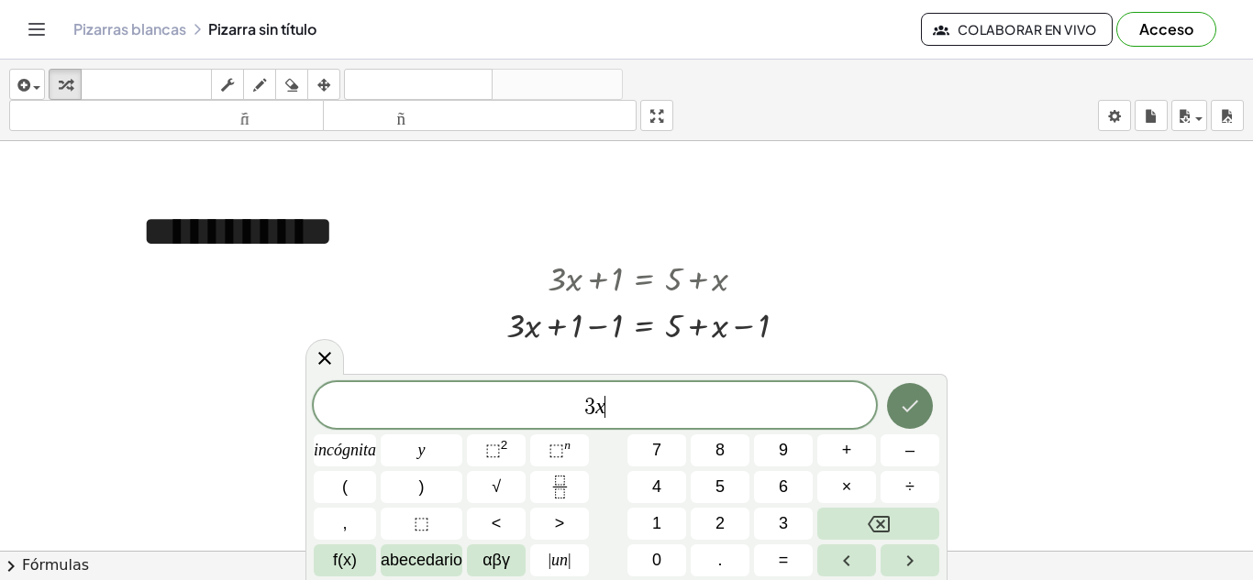
click at [927, 403] on button "Hecho" at bounding box center [910, 406] width 46 height 46
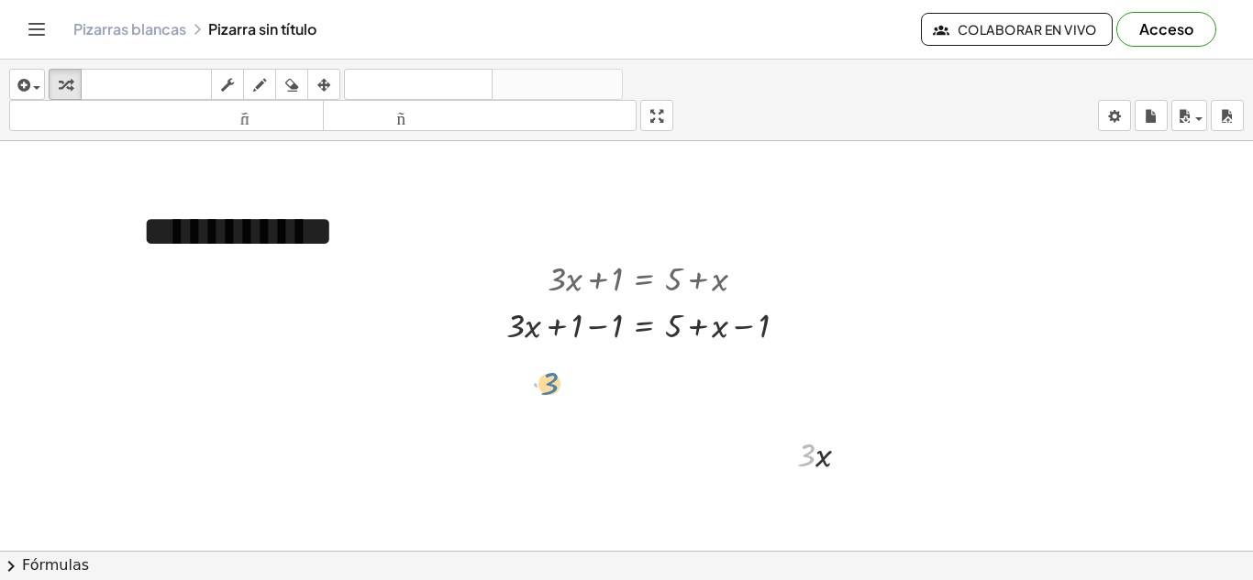
drag, startPoint x: 800, startPoint y: 455, endPoint x: 544, endPoint y: 383, distance: 266.5
click at [848, 456] on div at bounding box center [848, 455] width 14 height 14
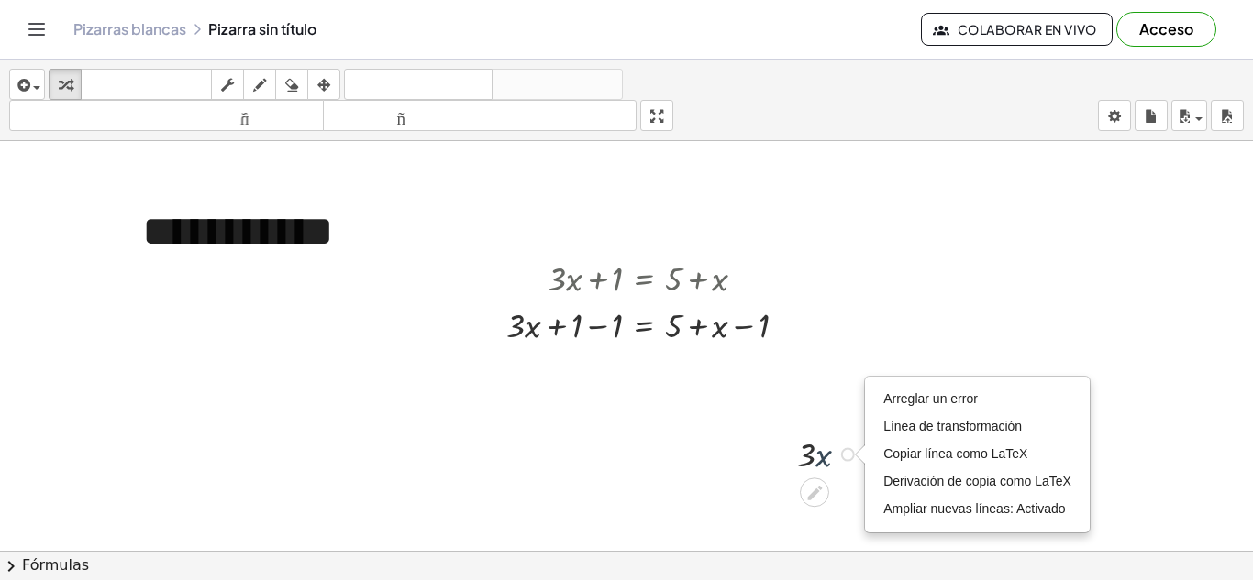
click at [829, 460] on div at bounding box center [830, 453] width 85 height 47
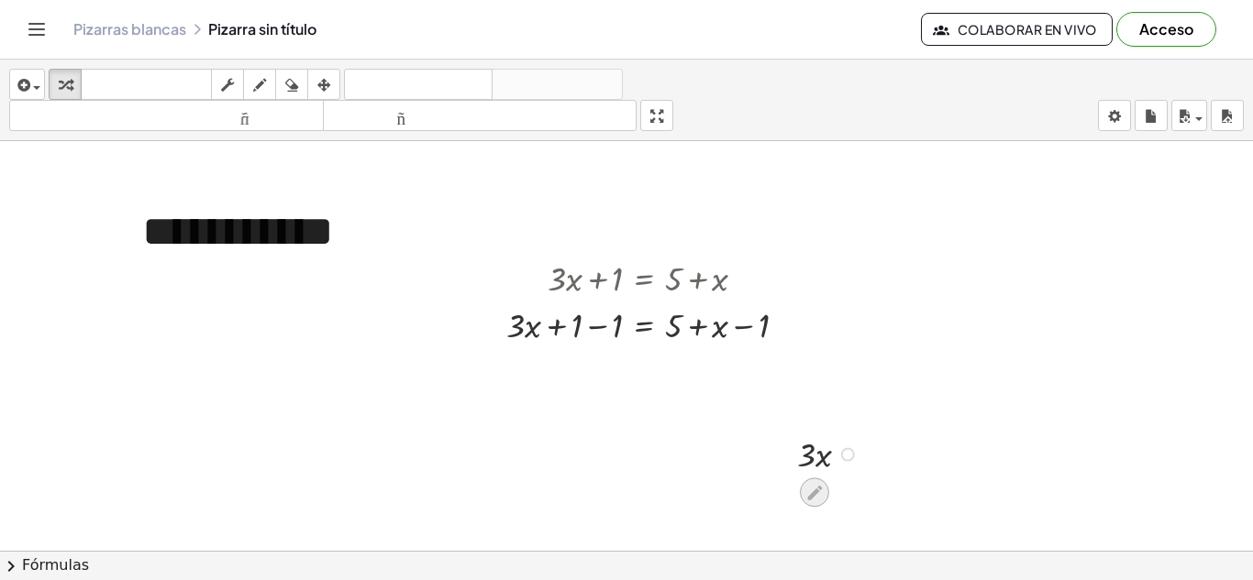
click at [811, 486] on icon at bounding box center [813, 492] width 19 height 19
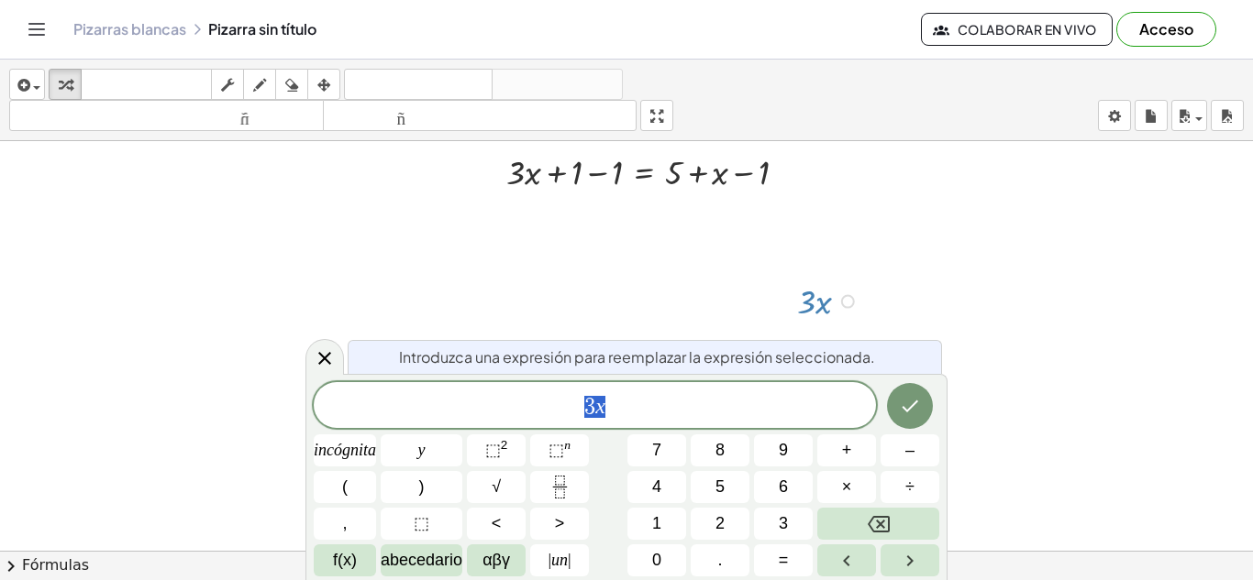
scroll to position [153, 0]
click at [325, 356] on icon at bounding box center [325, 358] width 22 height 22
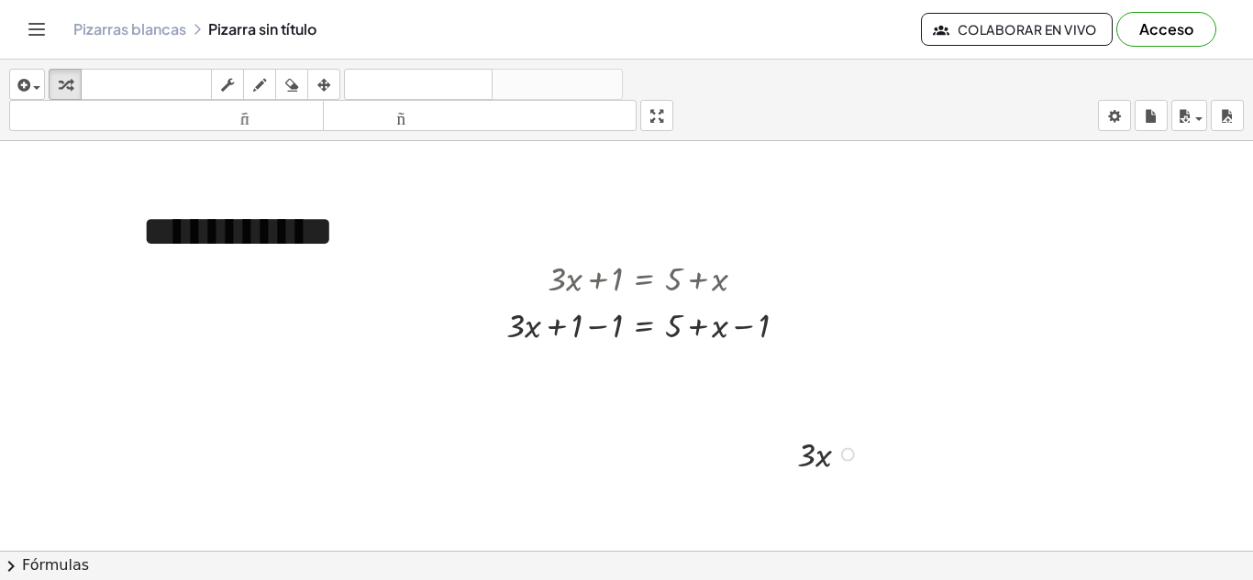
scroll to position [0, 0]
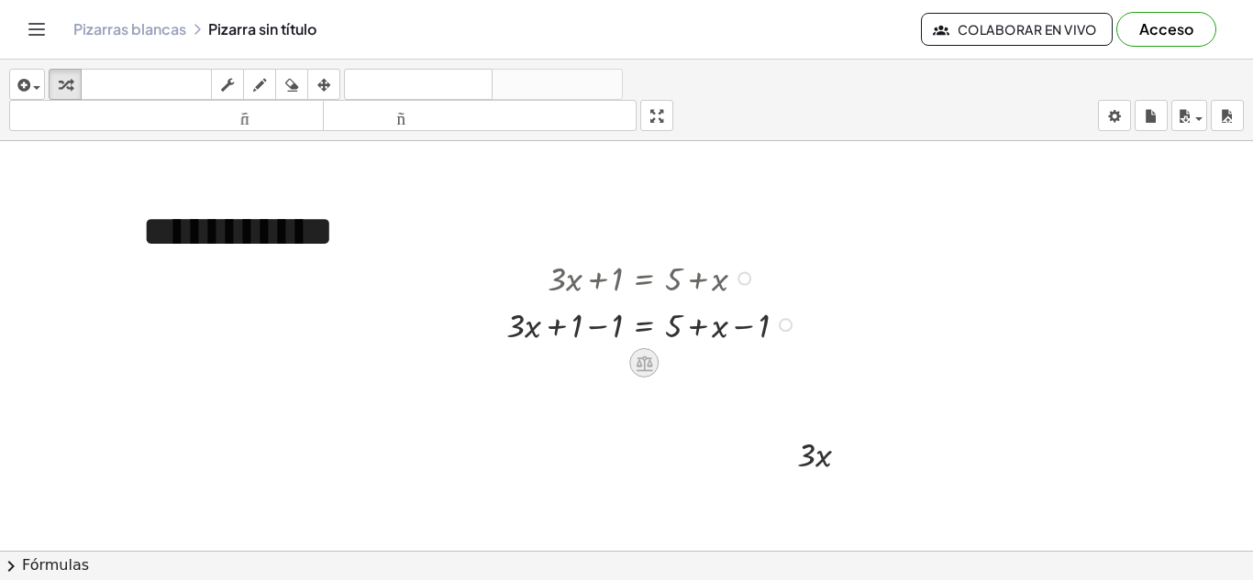
click at [643, 359] on icon at bounding box center [643, 364] width 17 height 16
click at [570, 361] on font "+" at bounding box center [570, 363] width 11 height 20
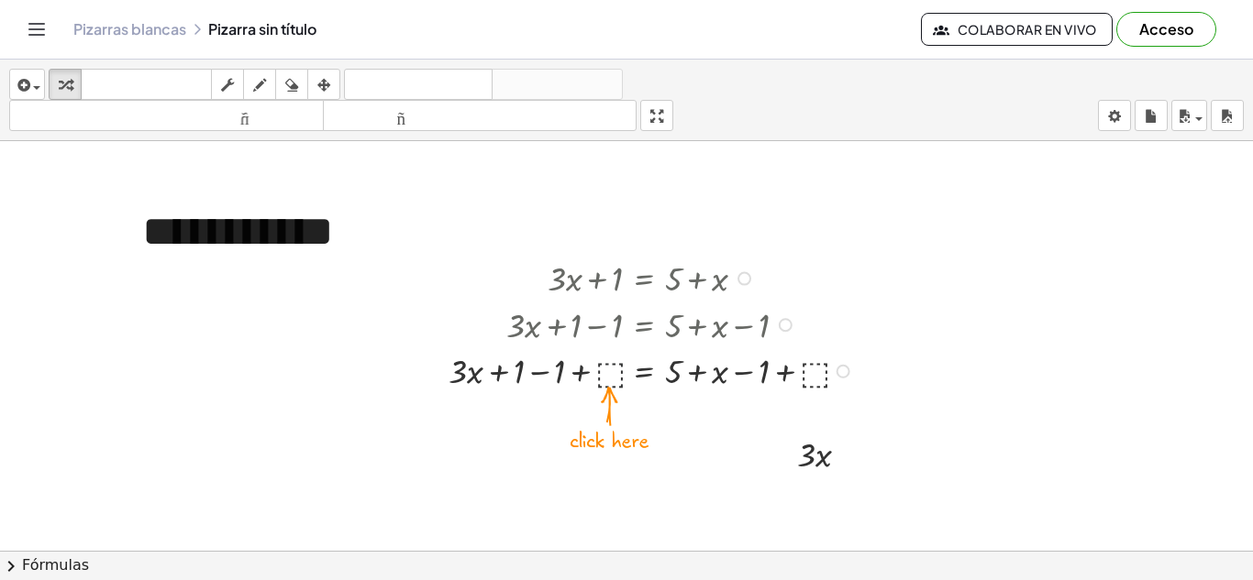
click at [607, 361] on div at bounding box center [653, 370] width 429 height 47
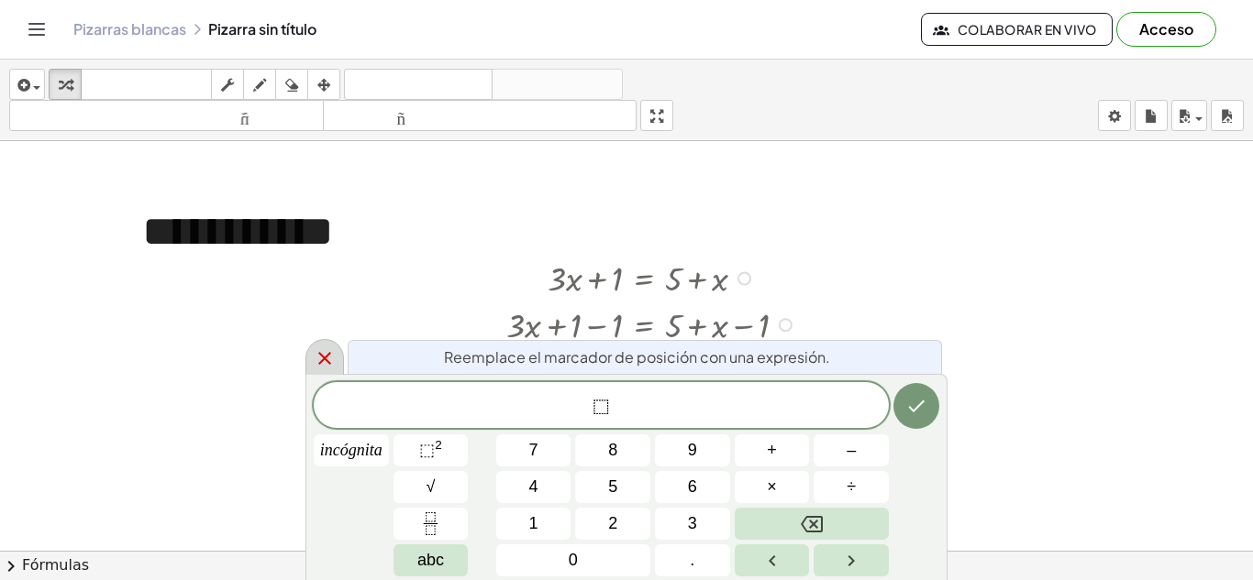
click at [324, 356] on icon at bounding box center [325, 359] width 22 height 22
